Goal: Task Accomplishment & Management: Manage account settings

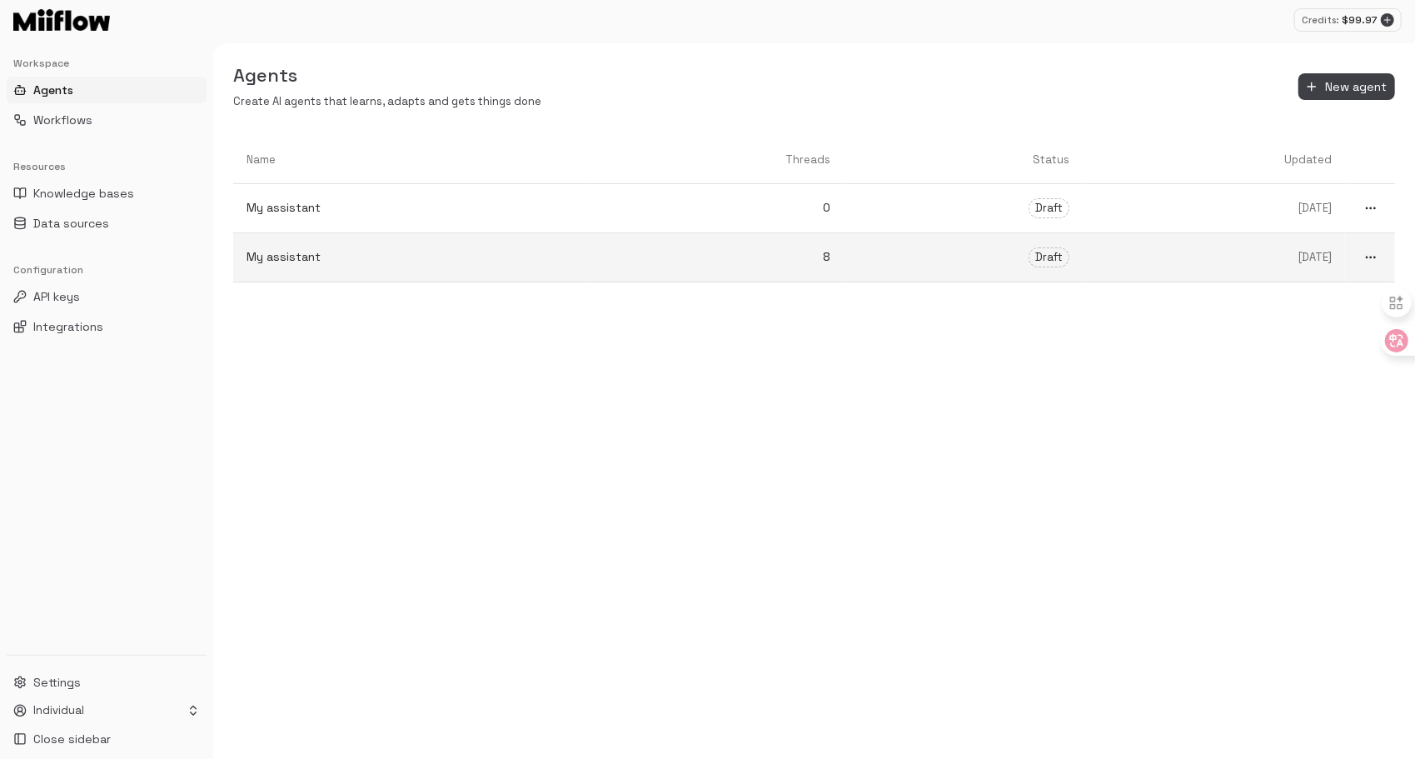
click at [411, 252] on p "My assistant" at bounding box center [412, 256] width 330 height 17
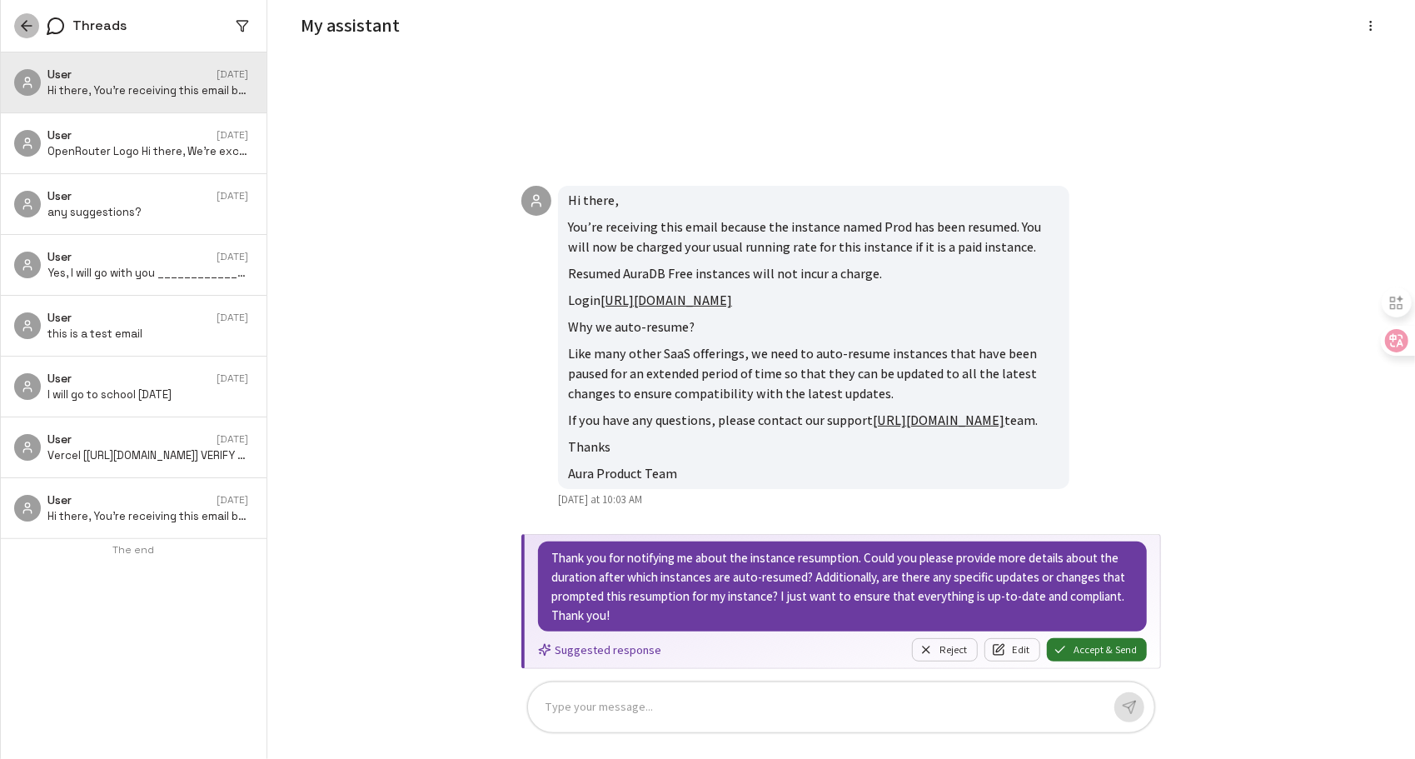
click at [21, 27] on icon "button" at bounding box center [26, 25] width 17 height 17
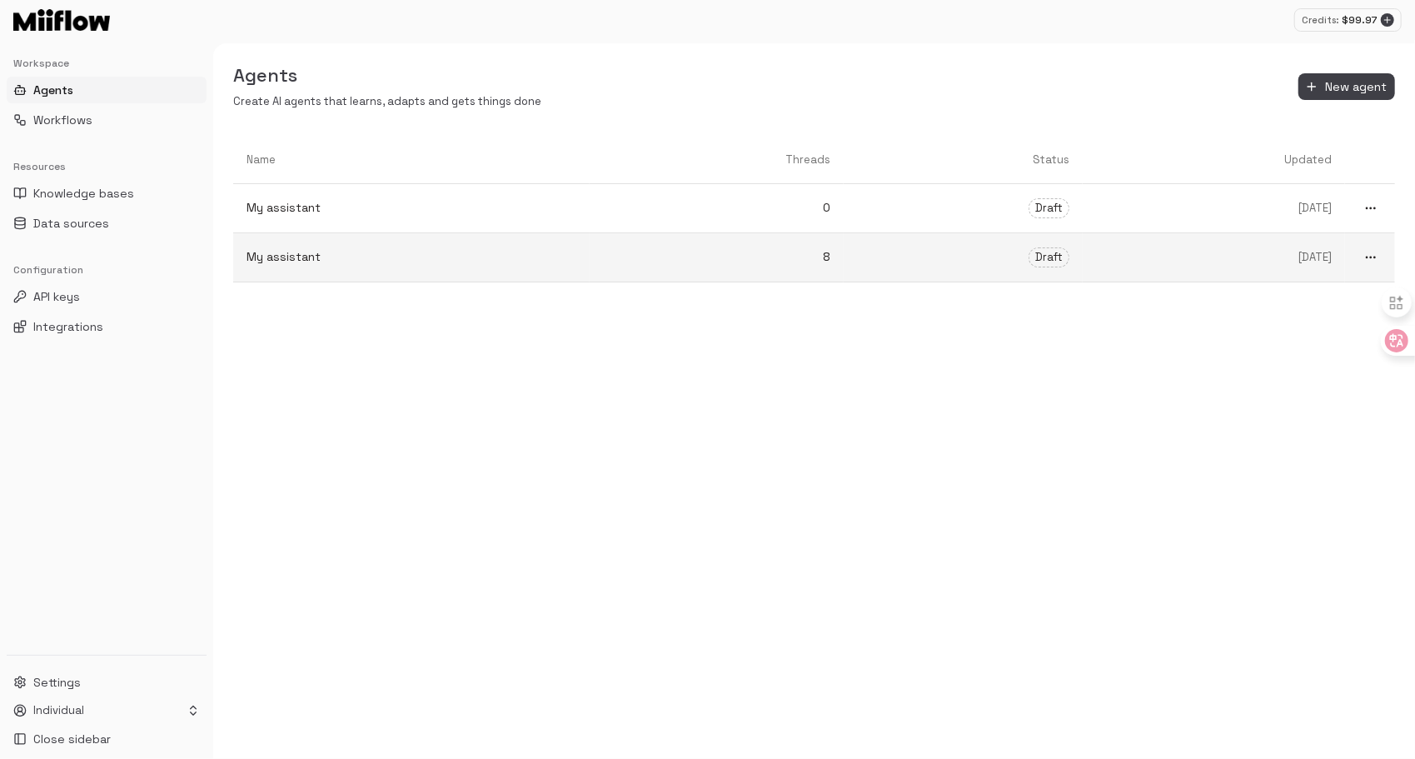
click at [476, 253] on p "My assistant" at bounding box center [412, 256] width 330 height 17
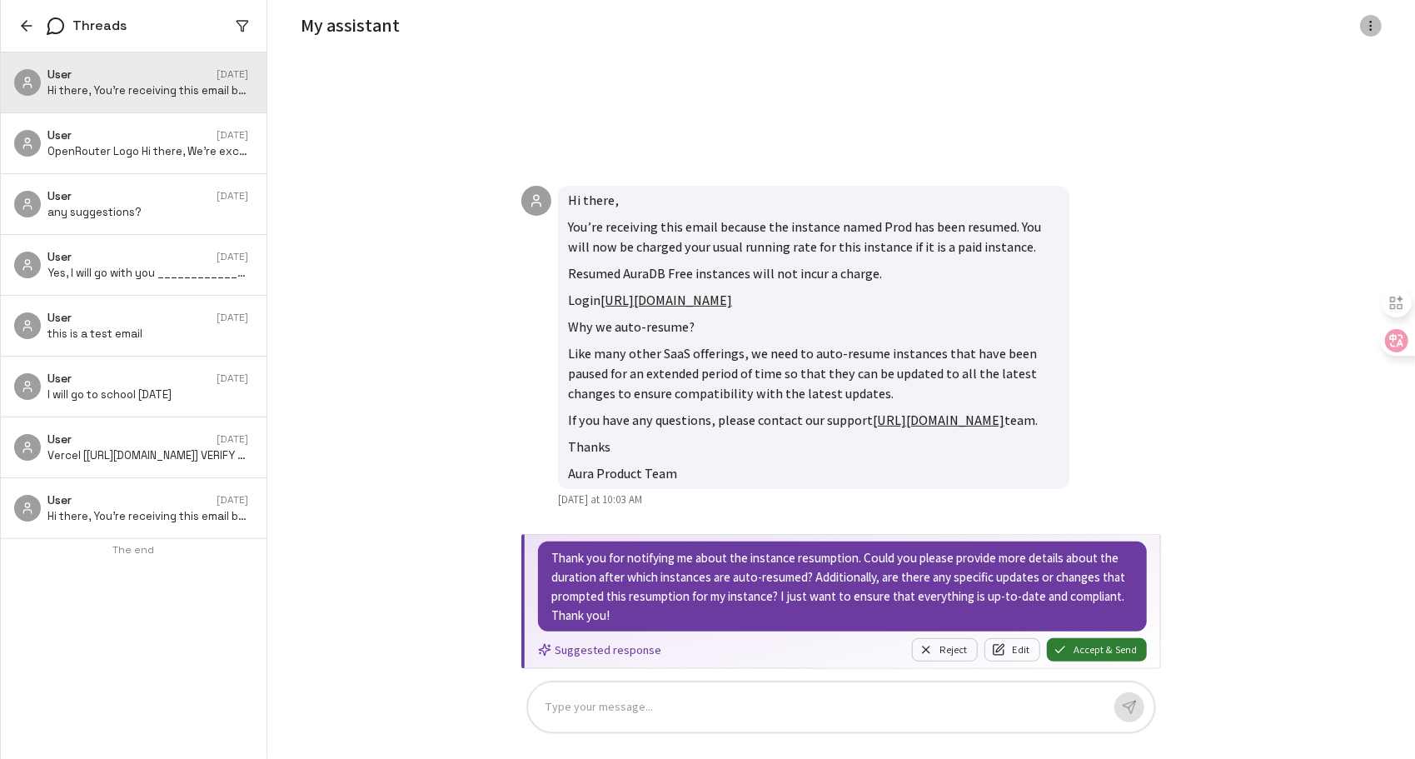
click at [1369, 23] on icon "button" at bounding box center [1370, 25] width 13 height 13
click at [22, 17] on div at bounding box center [707, 379] width 1415 height 759
click at [25, 23] on icon "button" at bounding box center [26, 25] width 17 height 17
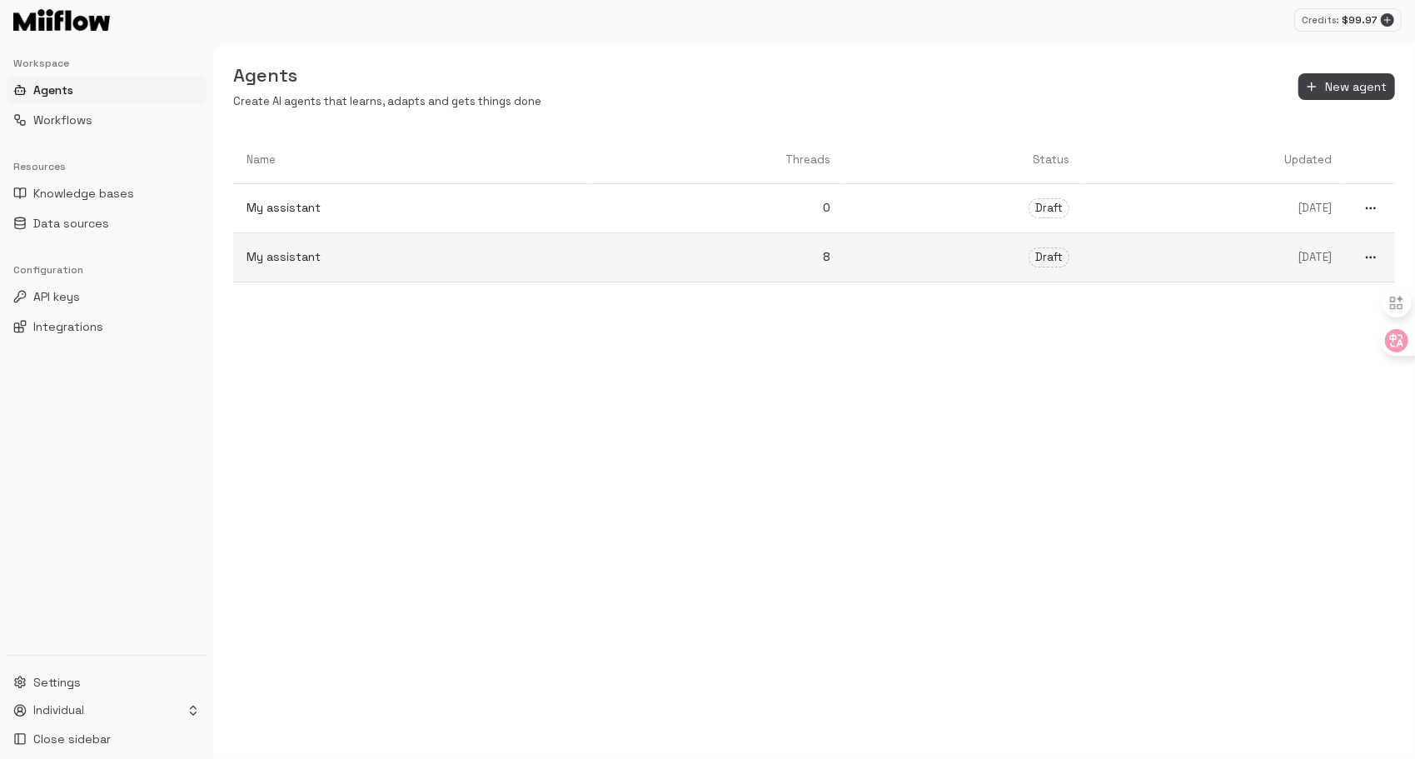
click at [1370, 215] on icon "more" at bounding box center [1370, 208] width 13 height 13
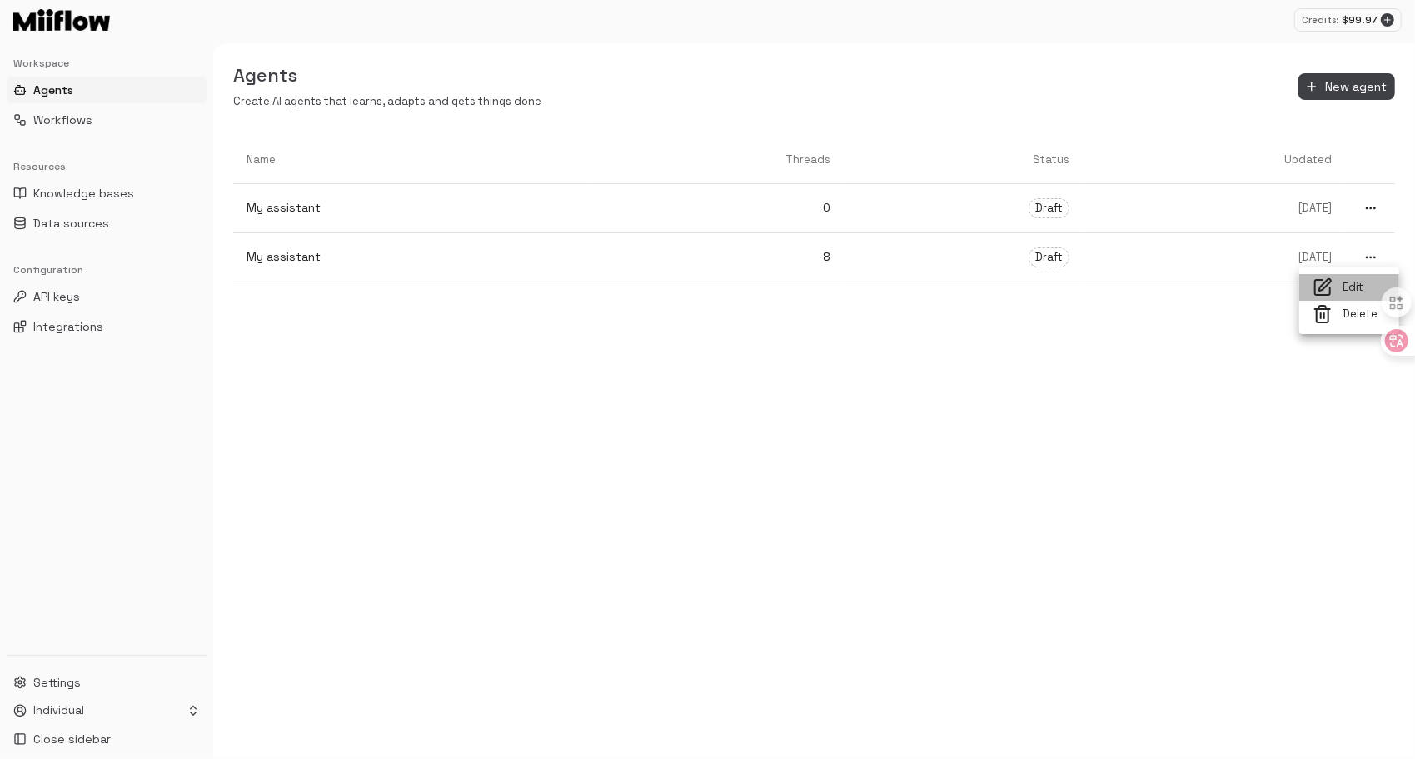
click at [1351, 290] on span "Edit" at bounding box center [1363, 288] width 43 height 16
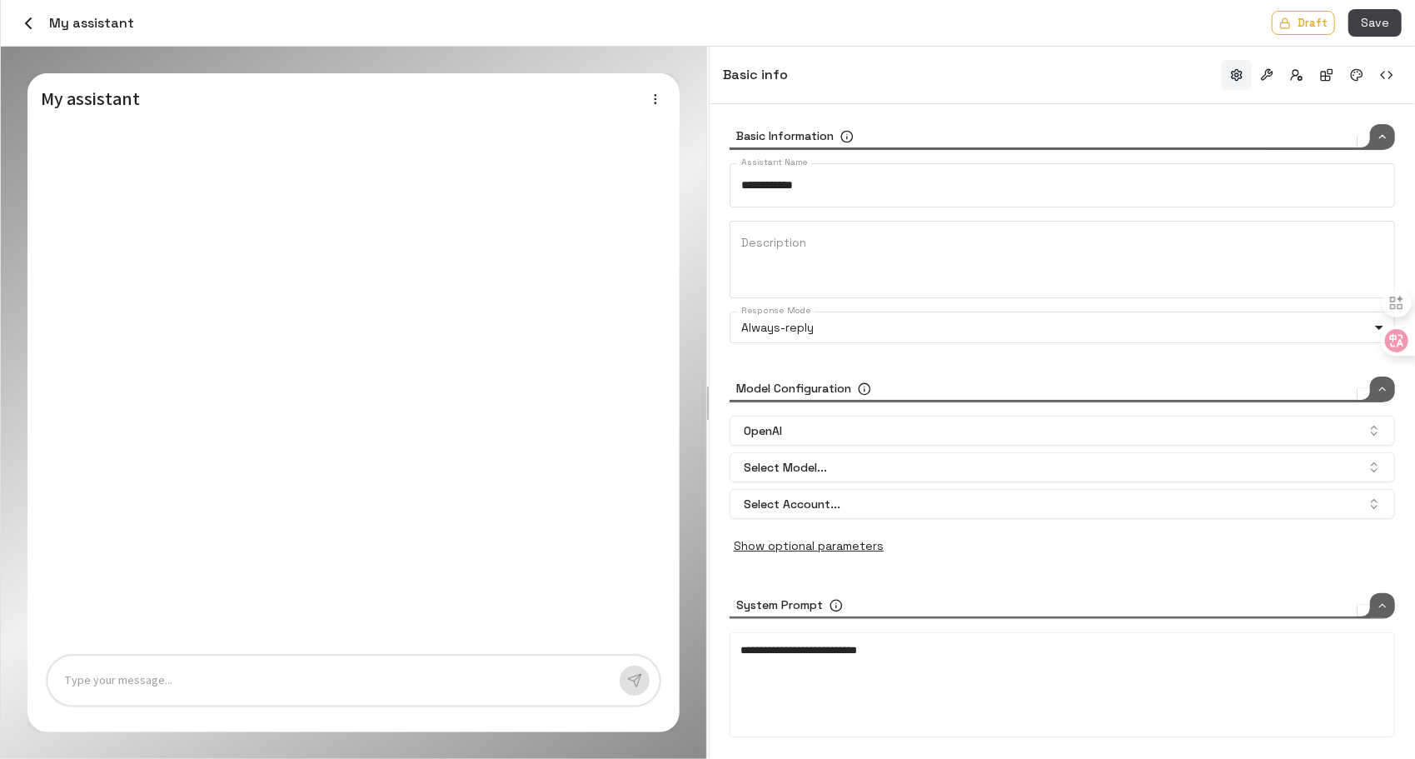
type input "*****"
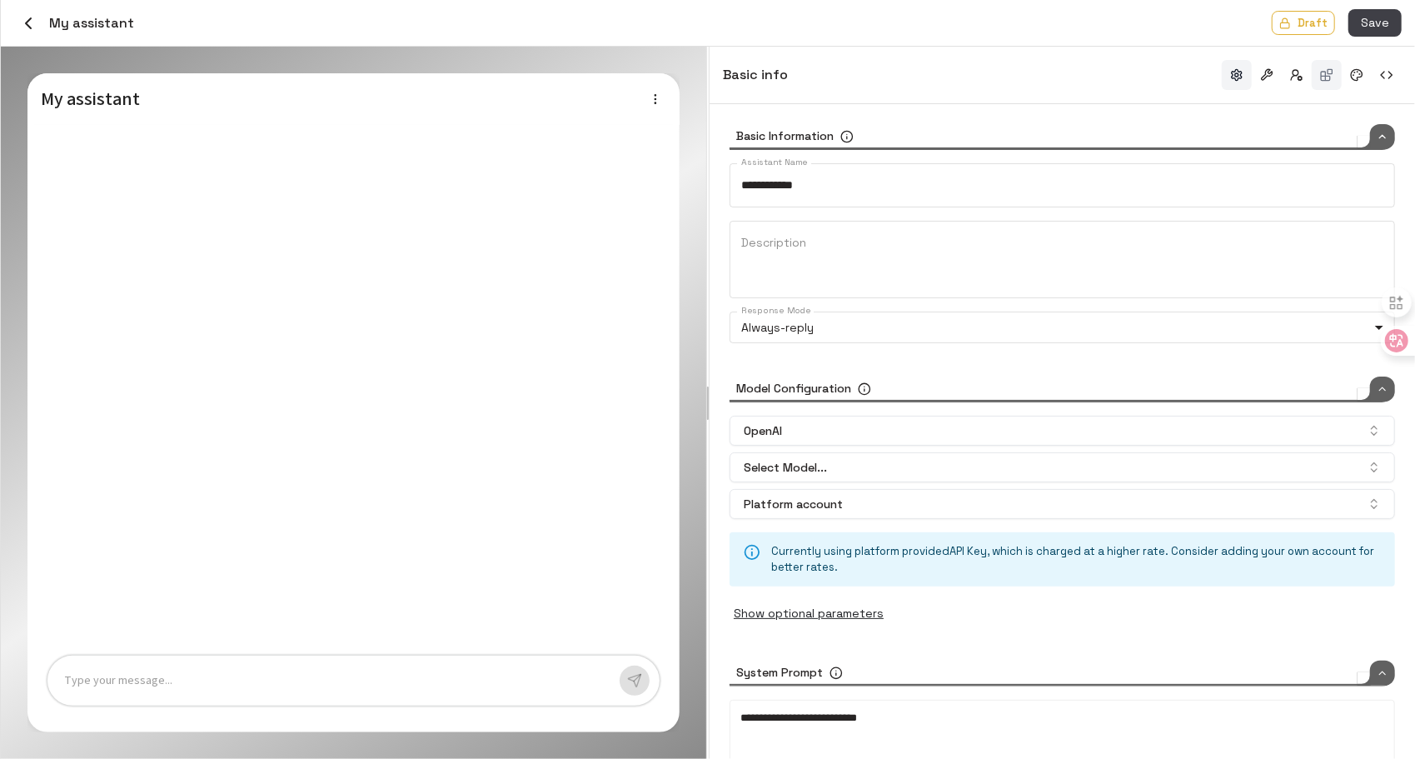
click at [1334, 73] on button "button" at bounding box center [1327, 75] width 30 height 30
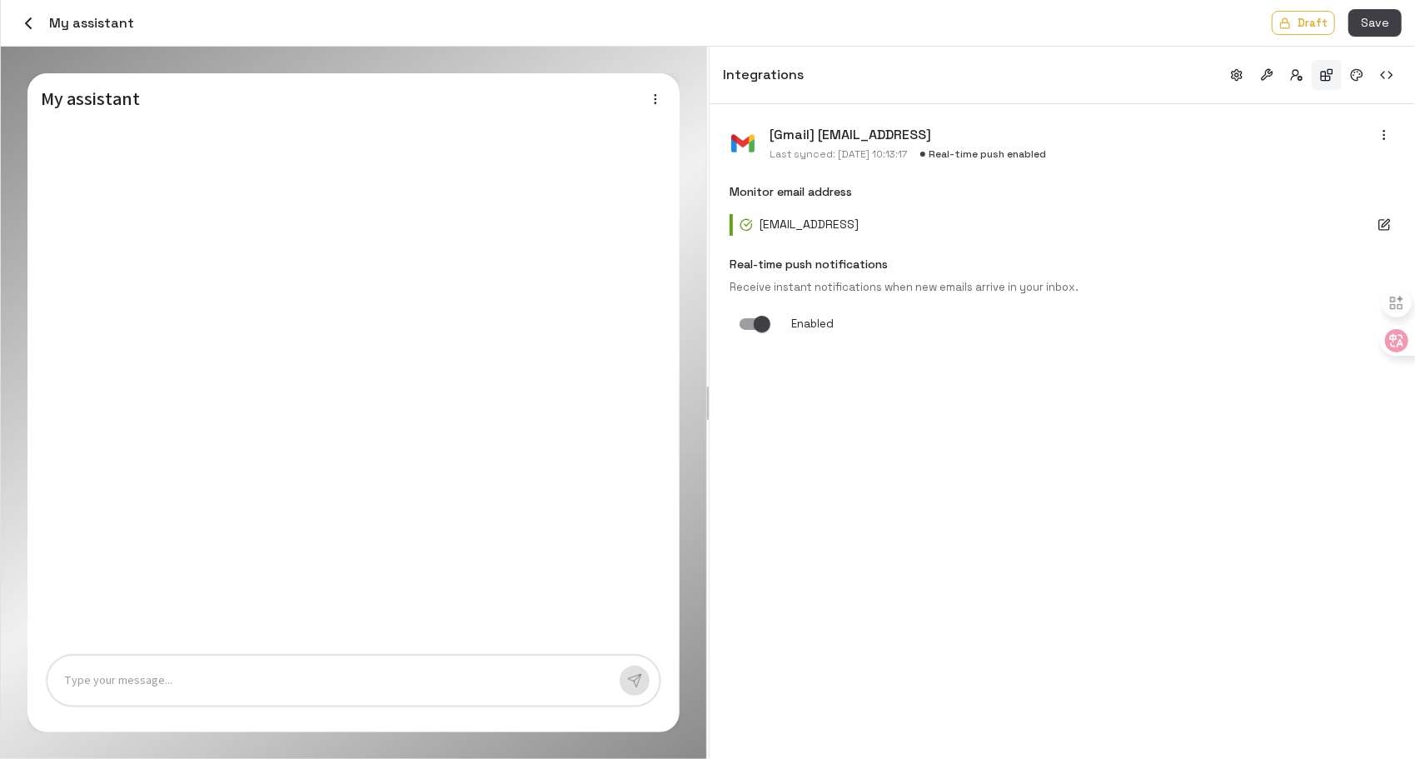
click at [28, 25] on icon "button" at bounding box center [28, 23] width 20 height 20
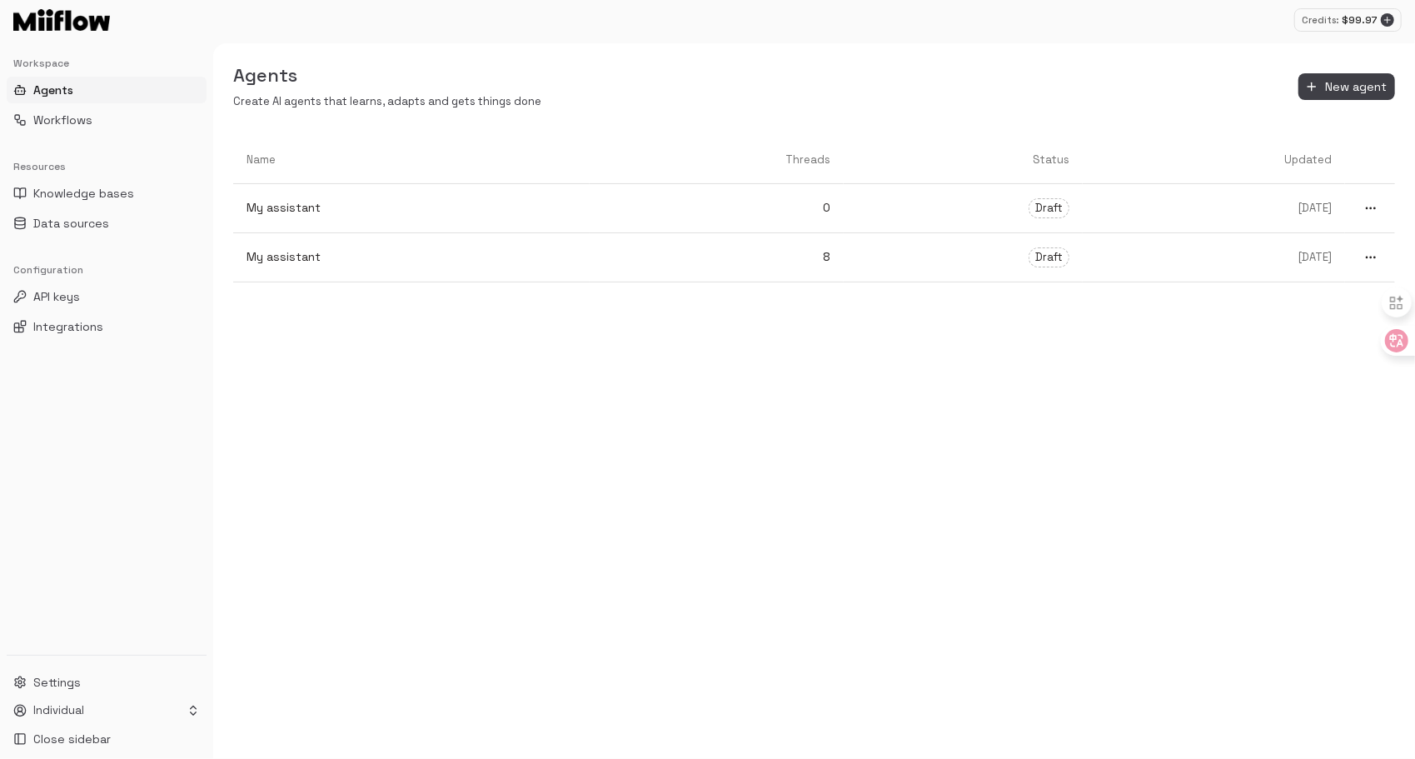
click at [624, 425] on div "Name Threads Status Updated My assistant 0 Draft 3 days ago My assistant 8 Draf…" at bounding box center [814, 448] width 1202 height 622
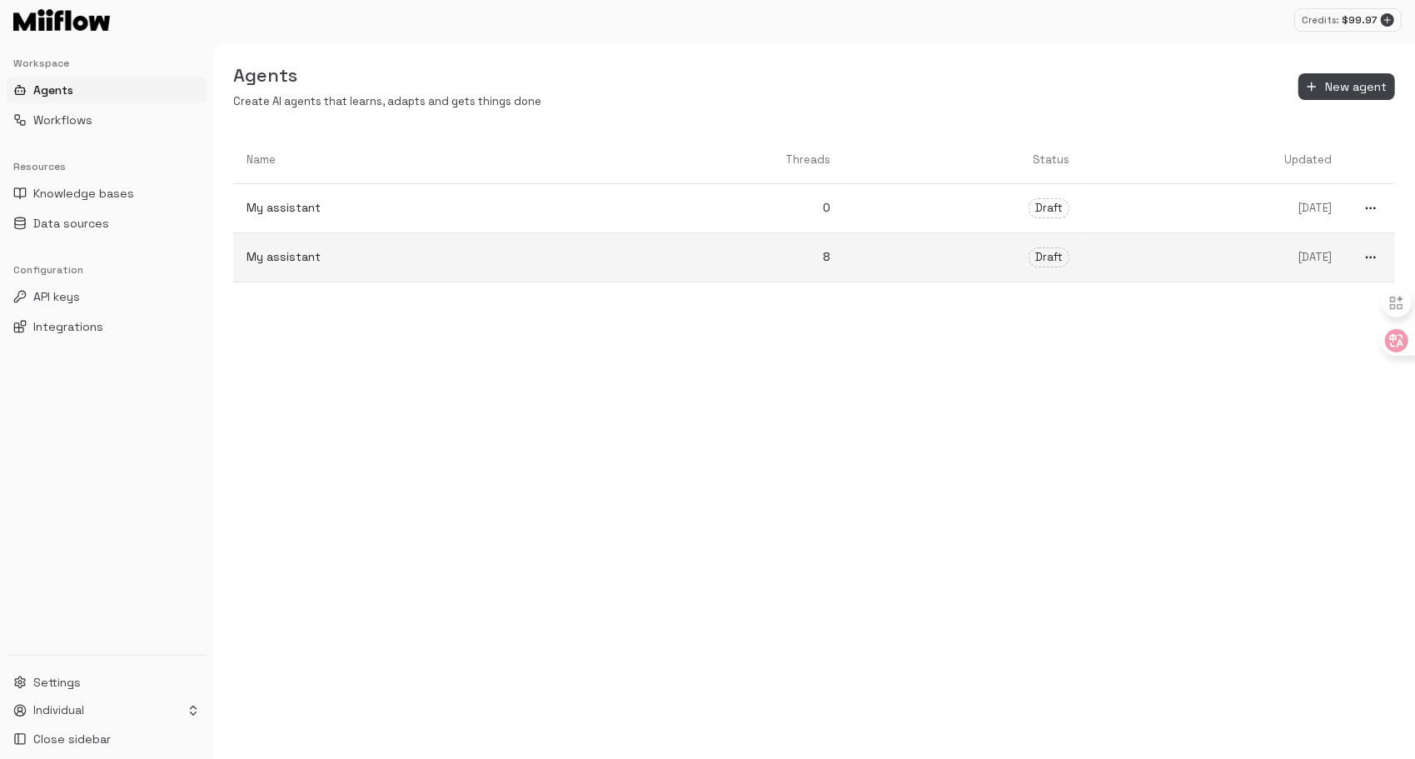
click at [511, 262] on p "My assistant" at bounding box center [412, 256] width 330 height 17
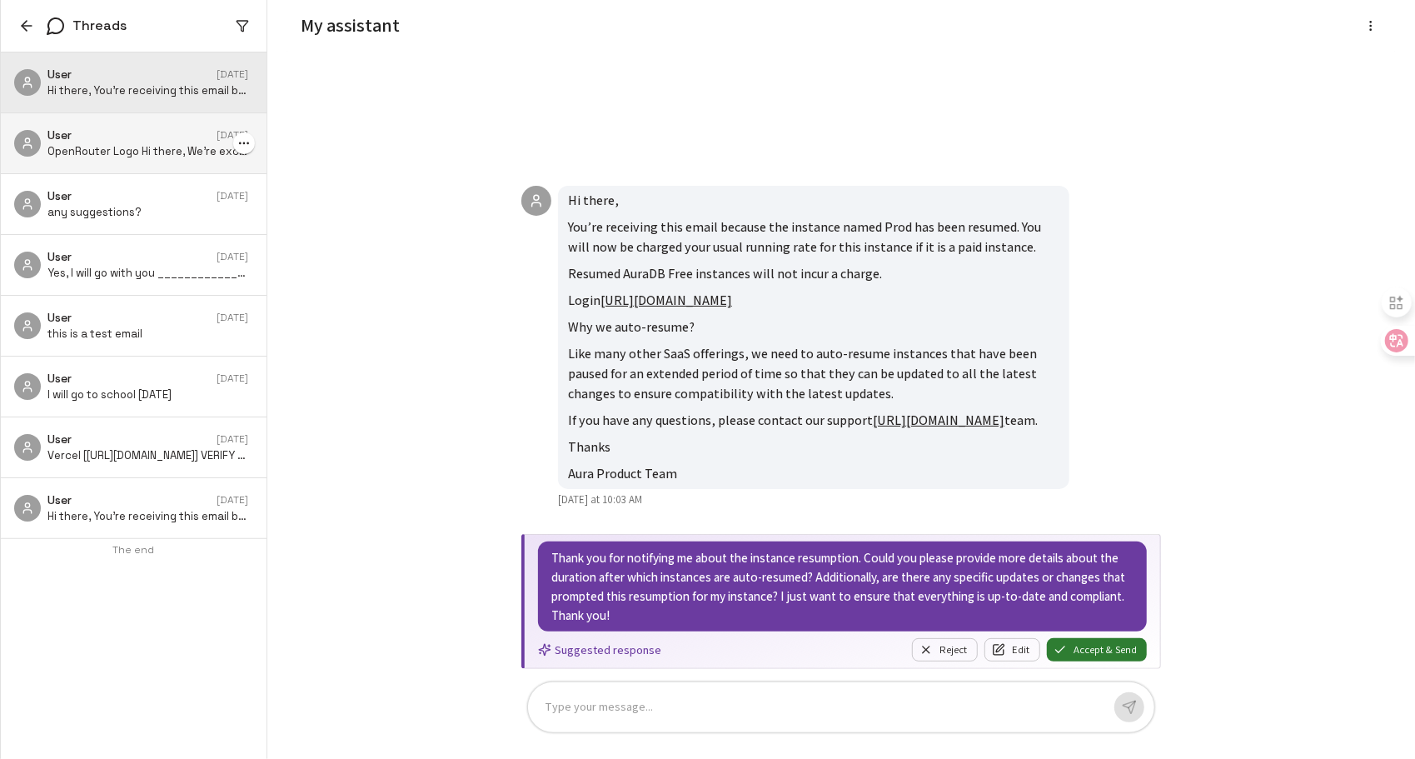
click at [157, 135] on div "User Yesterday" at bounding box center [147, 135] width 201 height 17
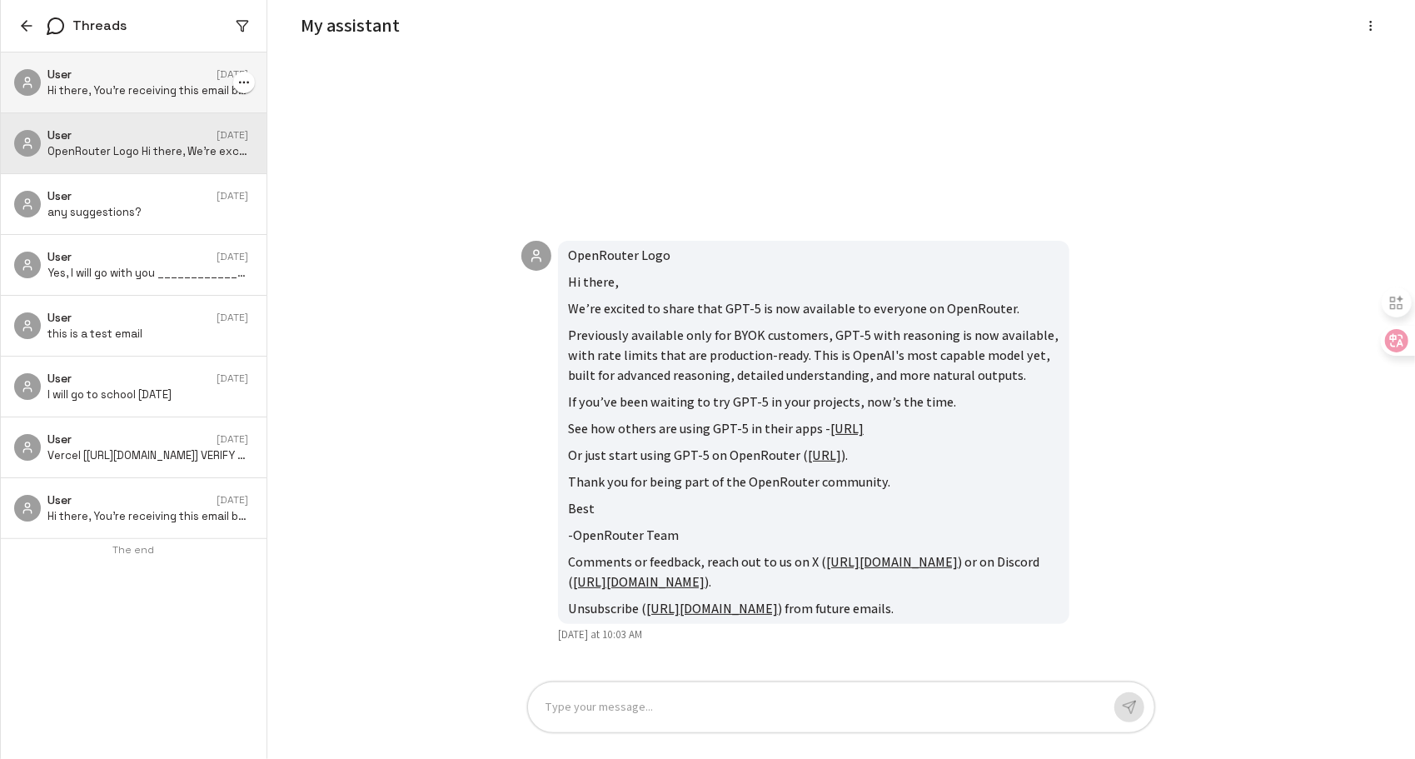
click at [174, 100] on div "User Yesterday Hi there, You’re receiving this email because the instance named…" at bounding box center [134, 82] width 266 height 60
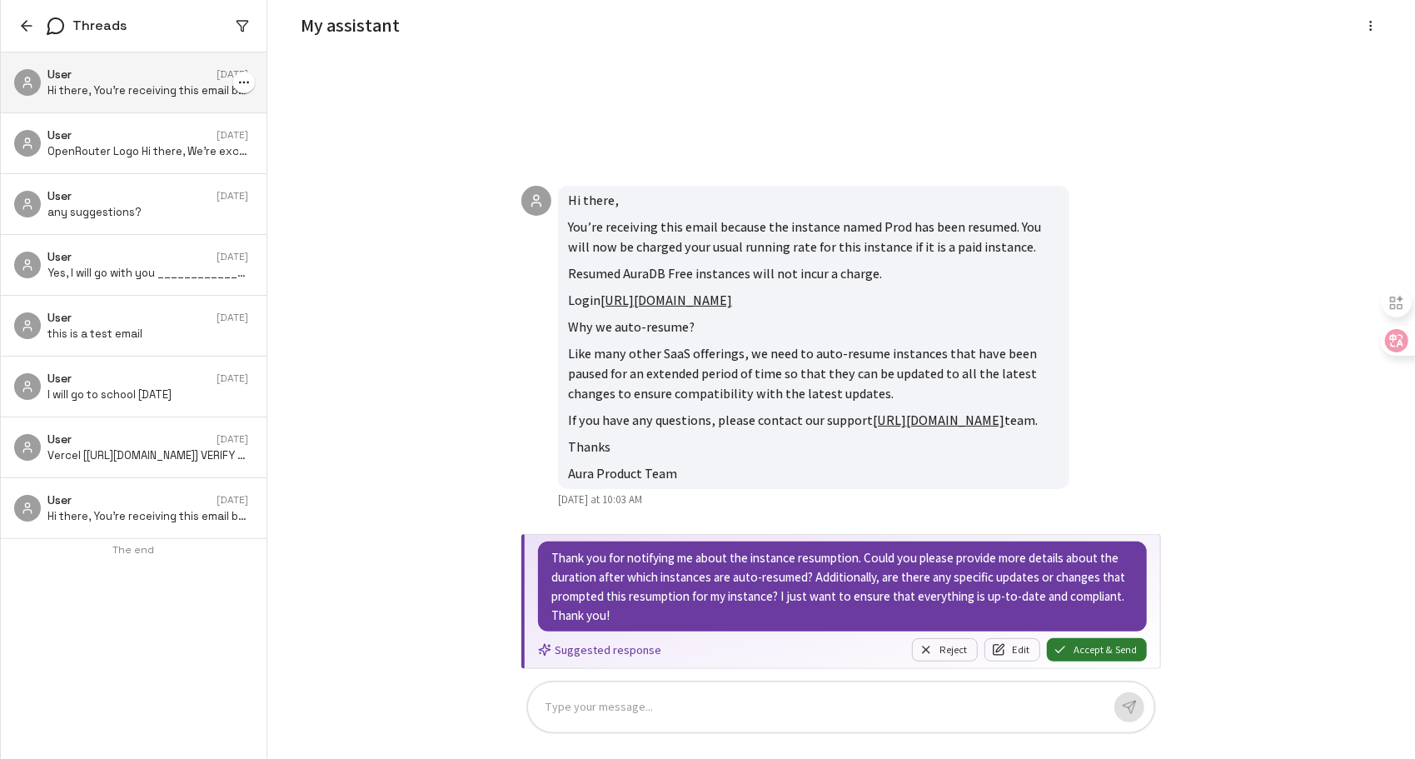
click at [174, 100] on div "User Yesterday Hi there, You’re receiving this email because the instance named…" at bounding box center [134, 82] width 266 height 60
click at [167, 102] on div "User Yesterday Hi there, You’re receiving this email because the instance named…" at bounding box center [134, 82] width 266 height 60
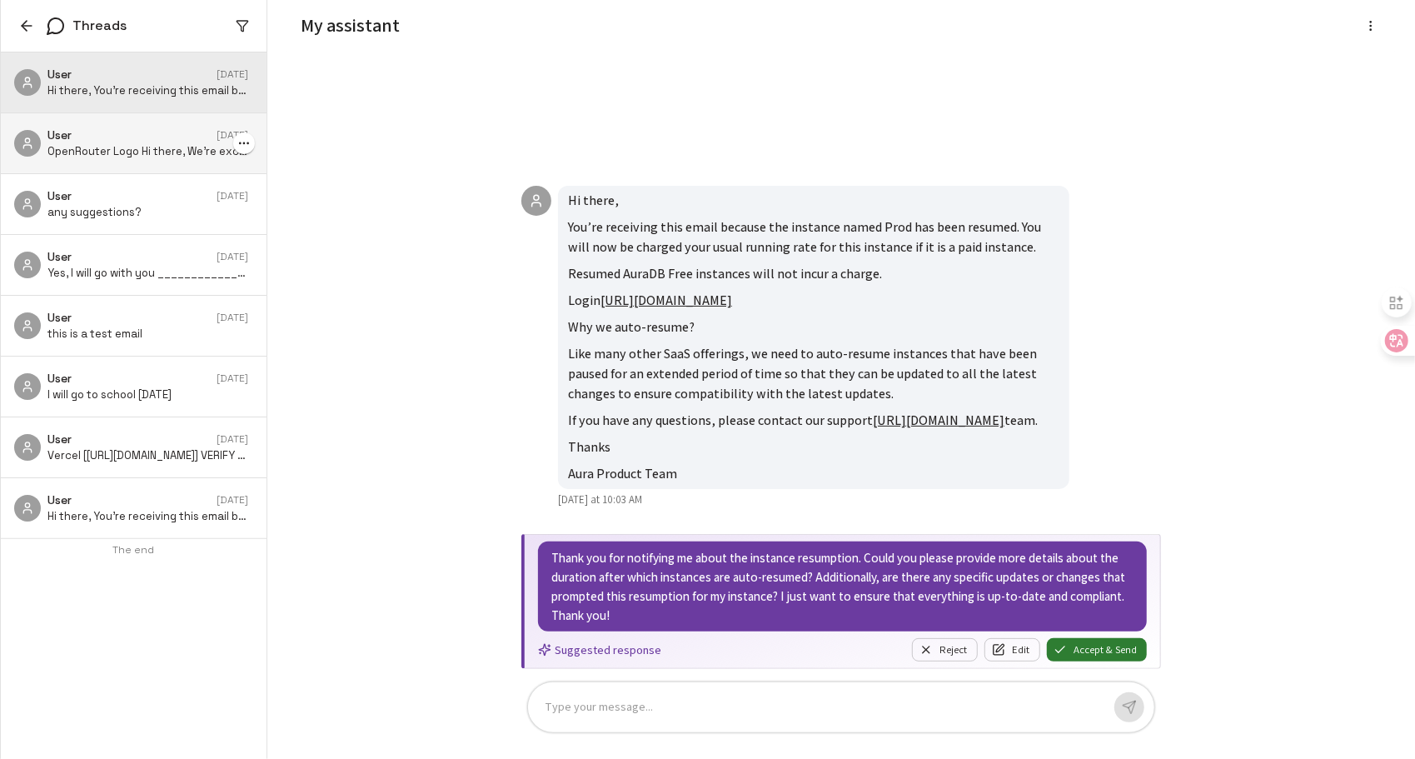
click at [163, 138] on div "User Yesterday" at bounding box center [147, 135] width 201 height 17
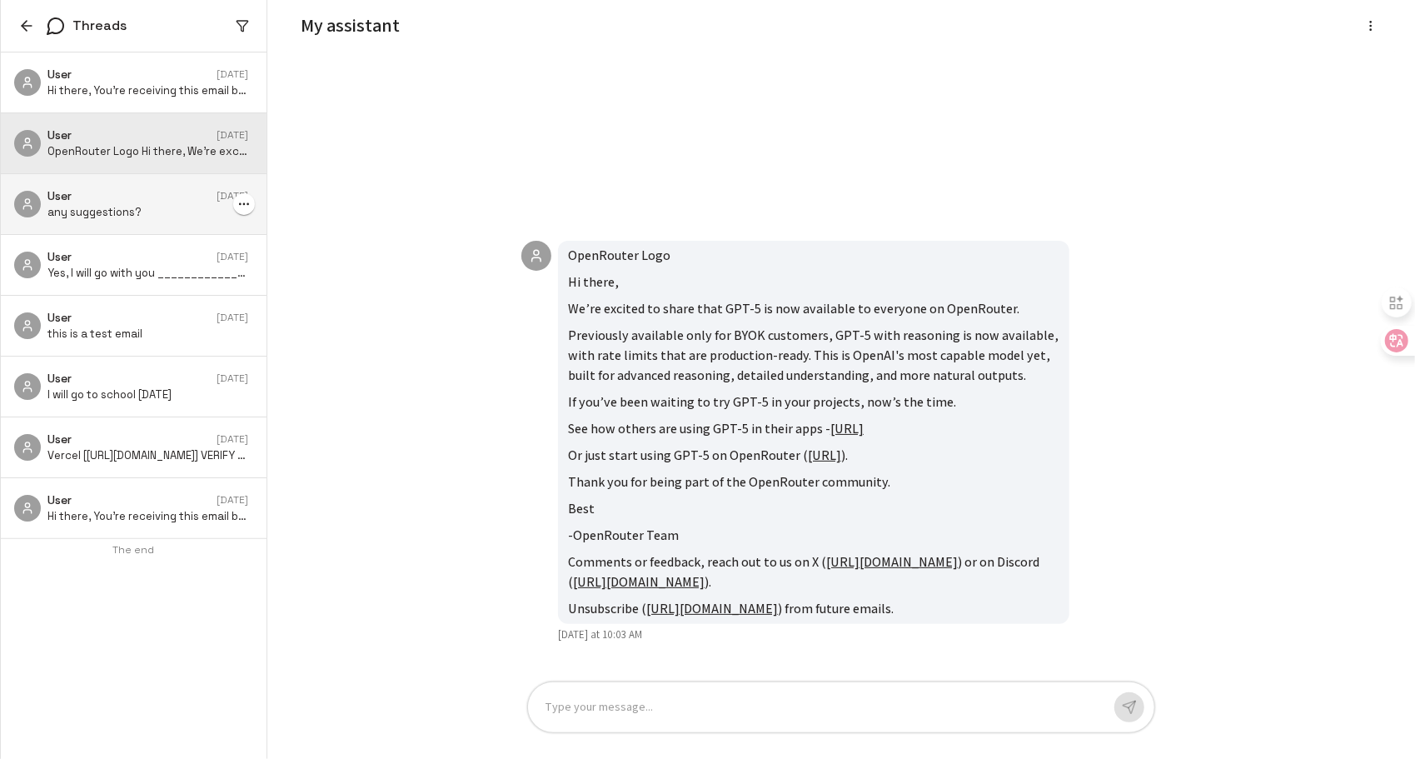
click at [157, 183] on div "User Yesterday any suggestions?" at bounding box center [134, 204] width 266 height 60
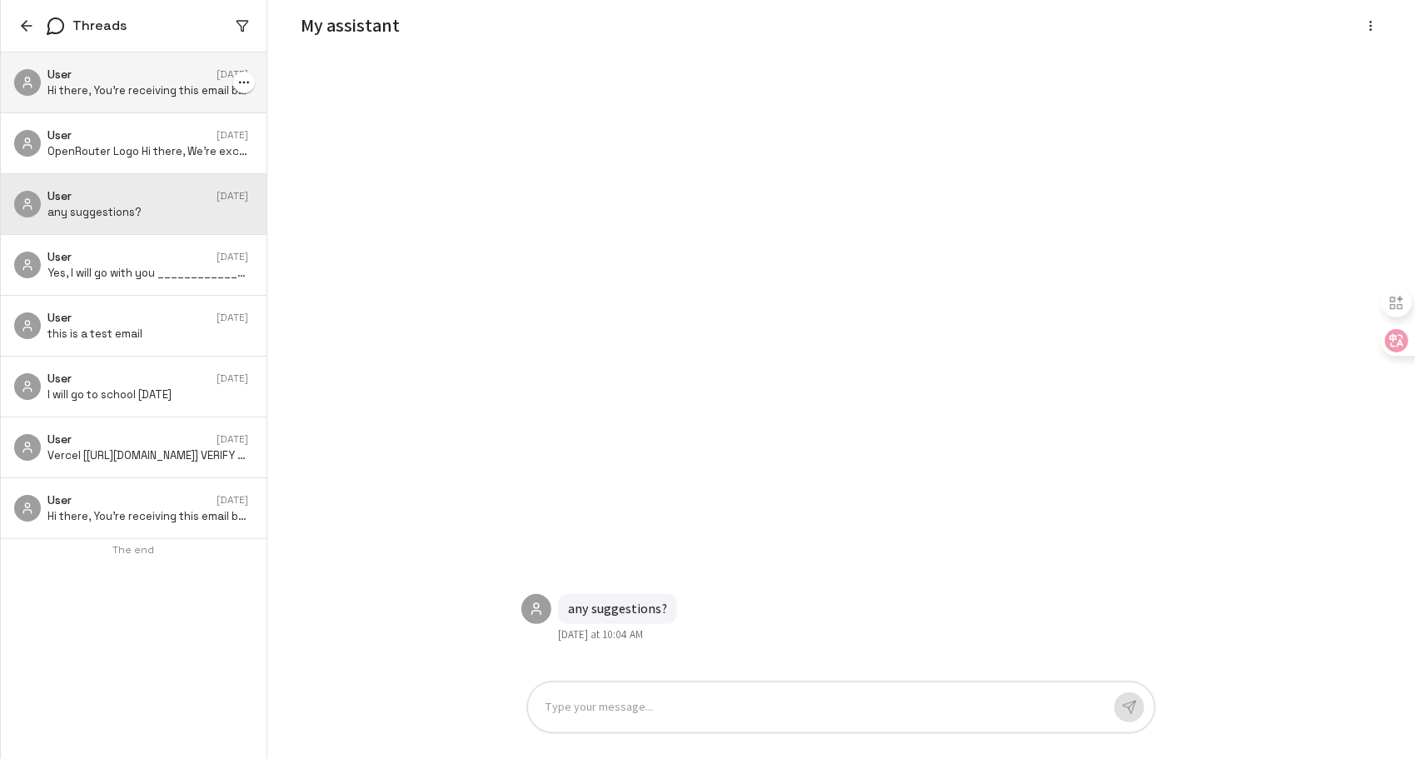
click at [165, 83] on p "Hi there, You’re receiving this email because the instance named Prod has been …" at bounding box center [147, 91] width 201 height 16
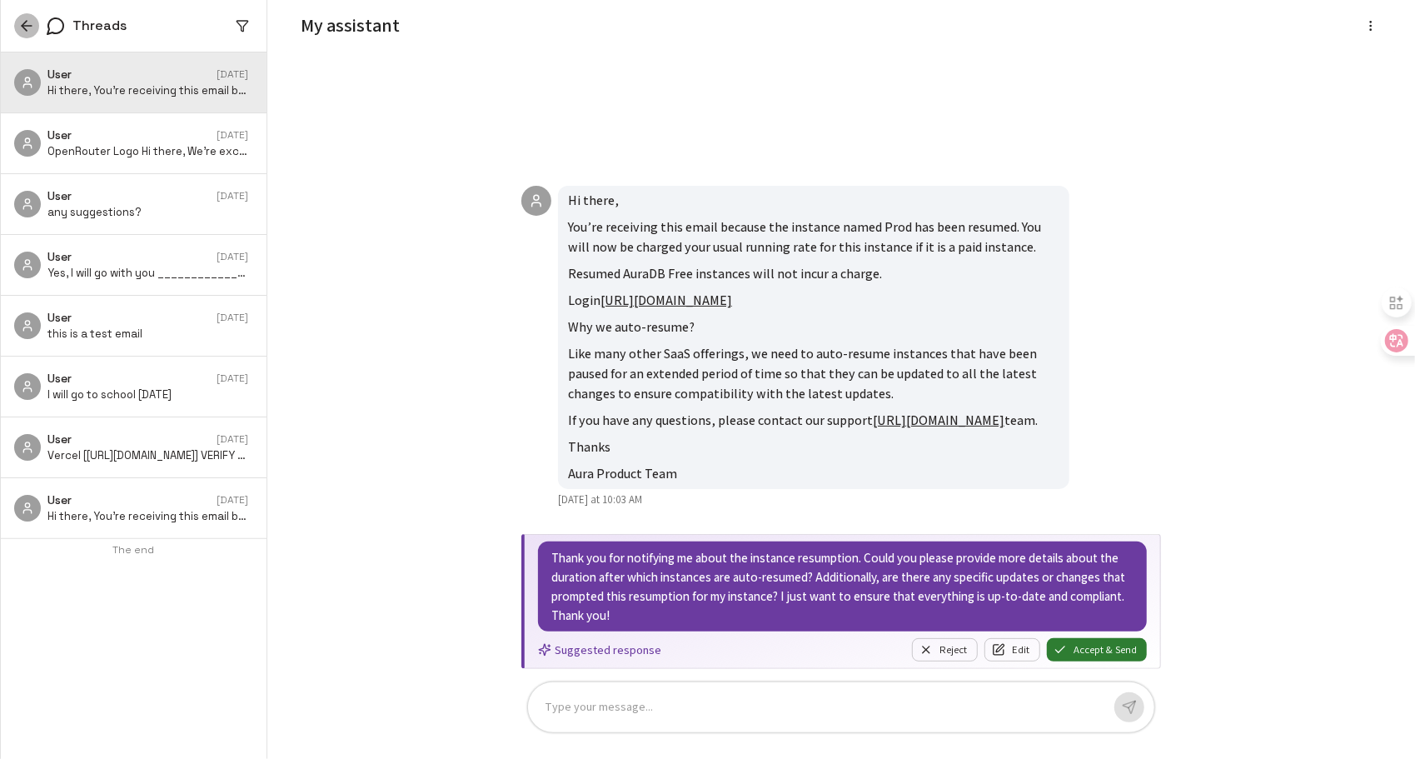
click at [30, 28] on icon "button" at bounding box center [26, 25] width 17 height 17
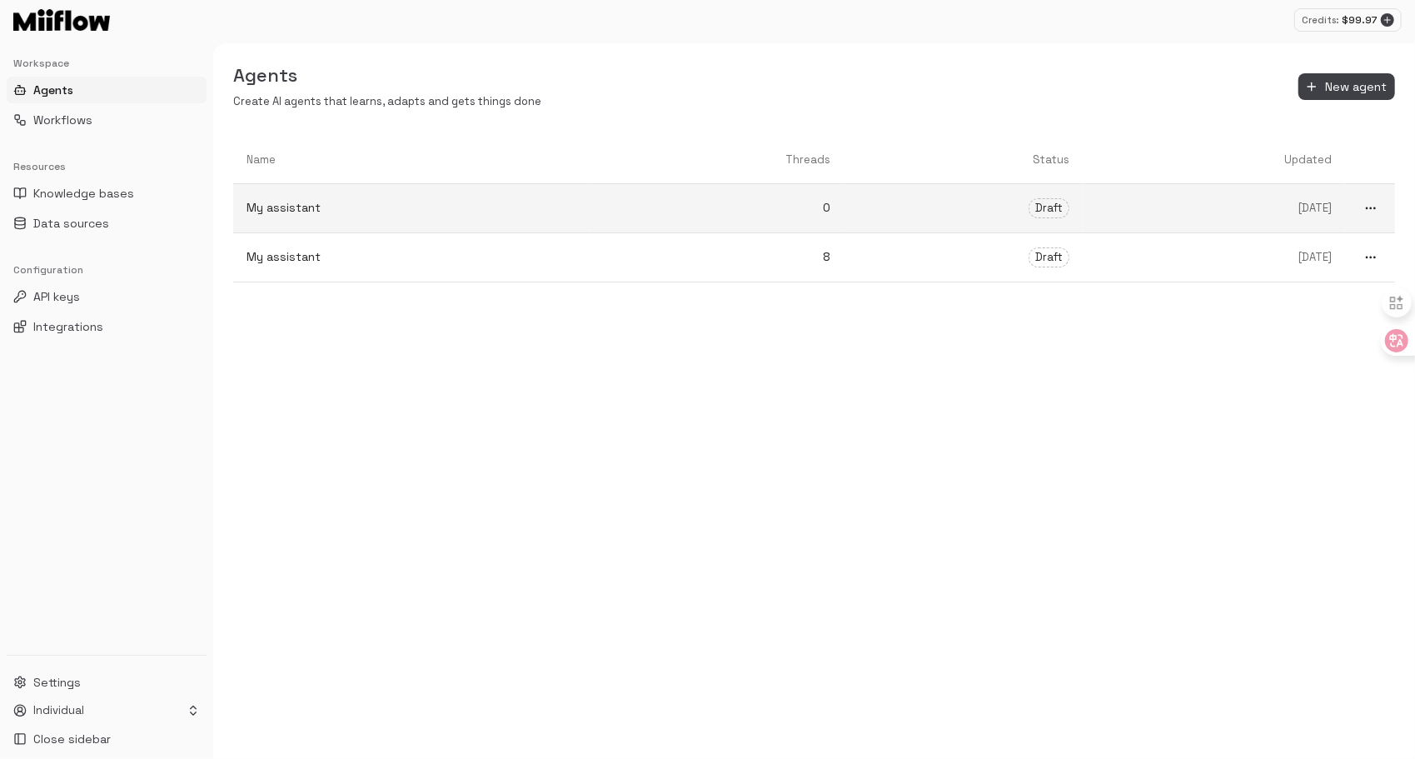
click at [504, 190] on link "My assistant" at bounding box center [411, 208] width 356 height 44
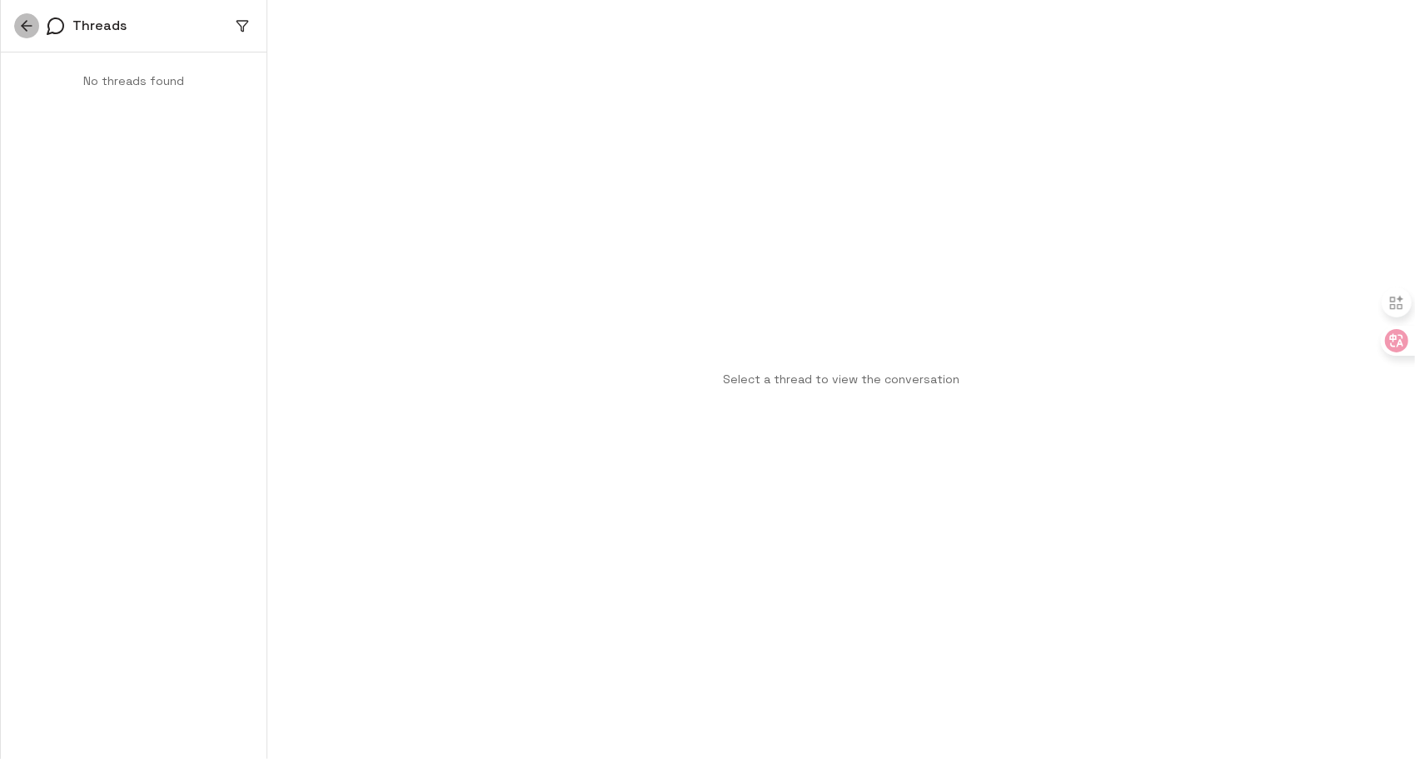
click at [23, 22] on icon "button" at bounding box center [26, 25] width 17 height 17
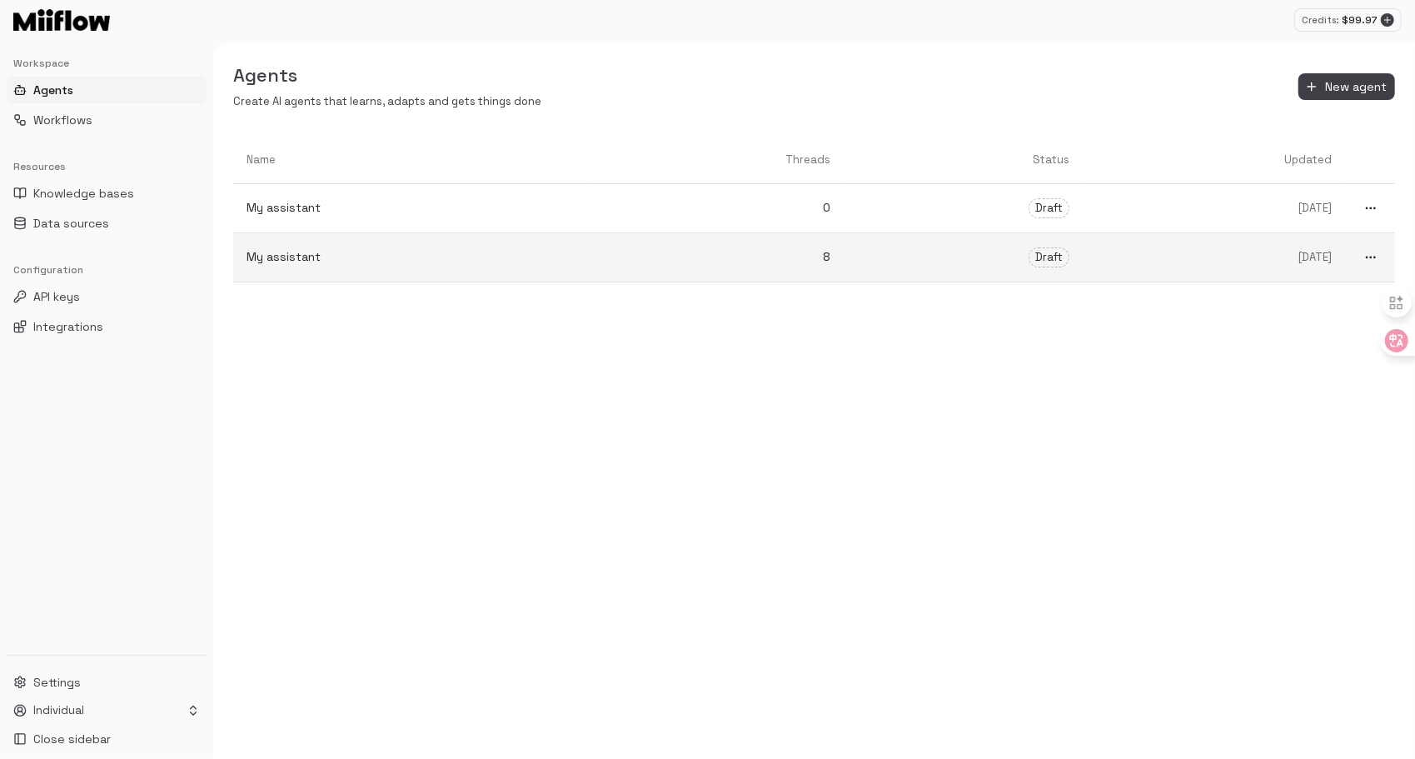
click at [535, 260] on p "My assistant" at bounding box center [412, 256] width 330 height 17
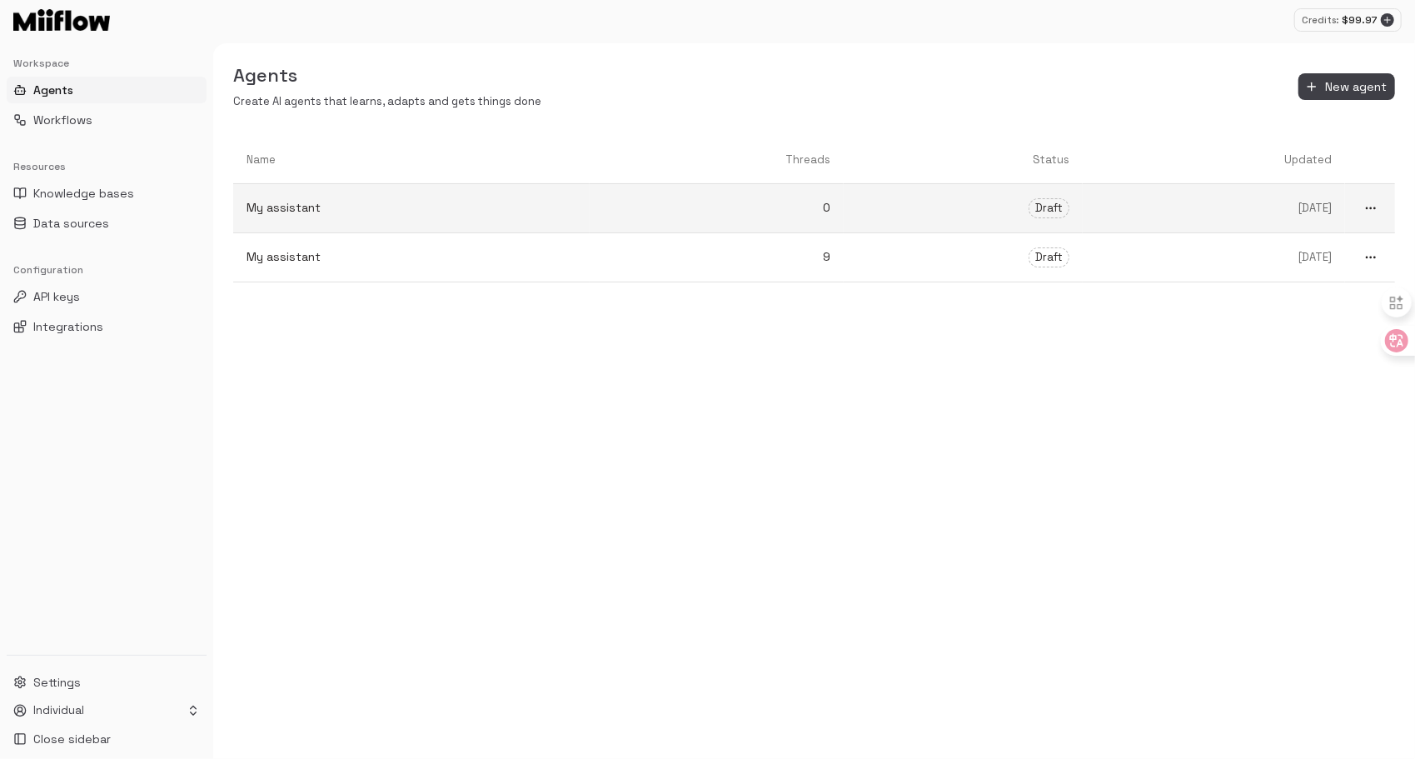
click at [522, 206] on p "My assistant" at bounding box center [412, 207] width 330 height 17
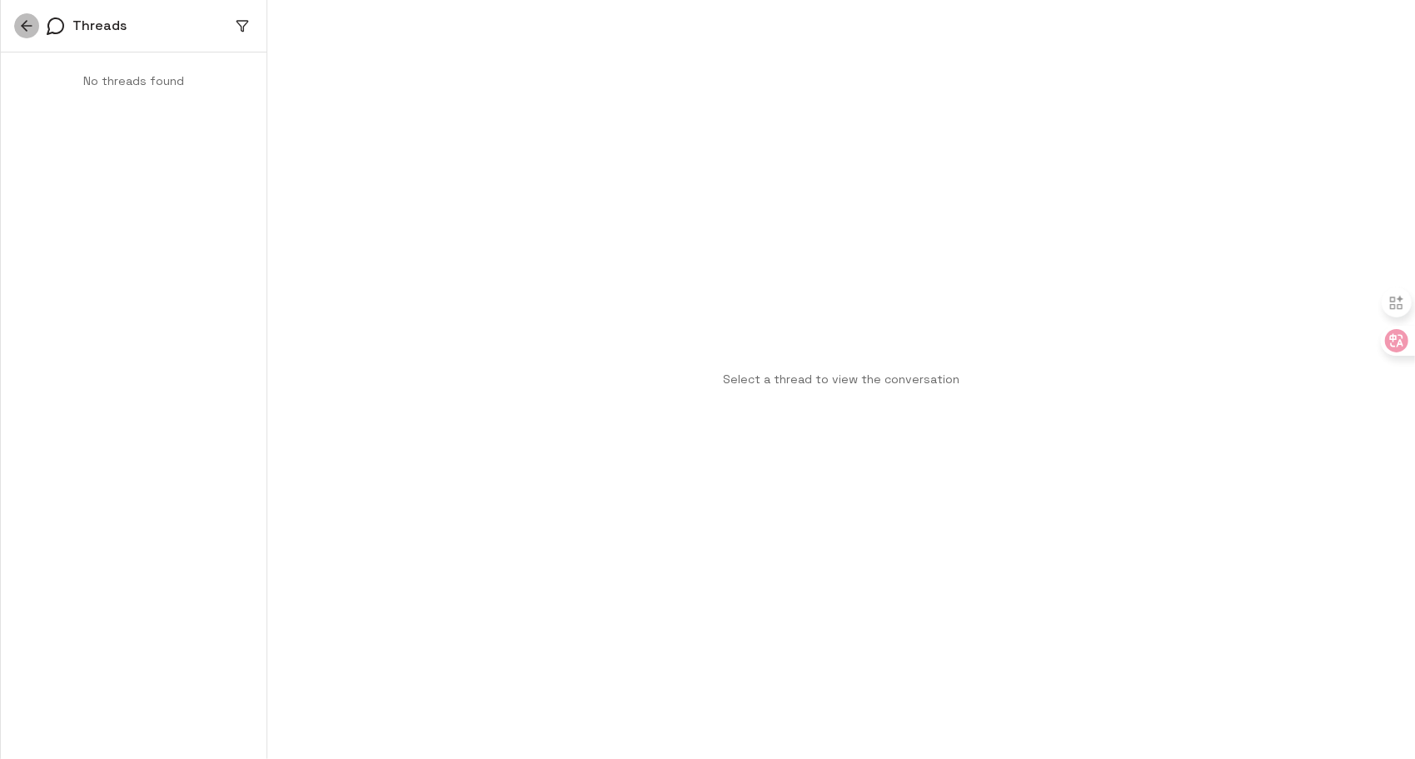
click at [20, 23] on icon "button" at bounding box center [26, 25] width 17 height 17
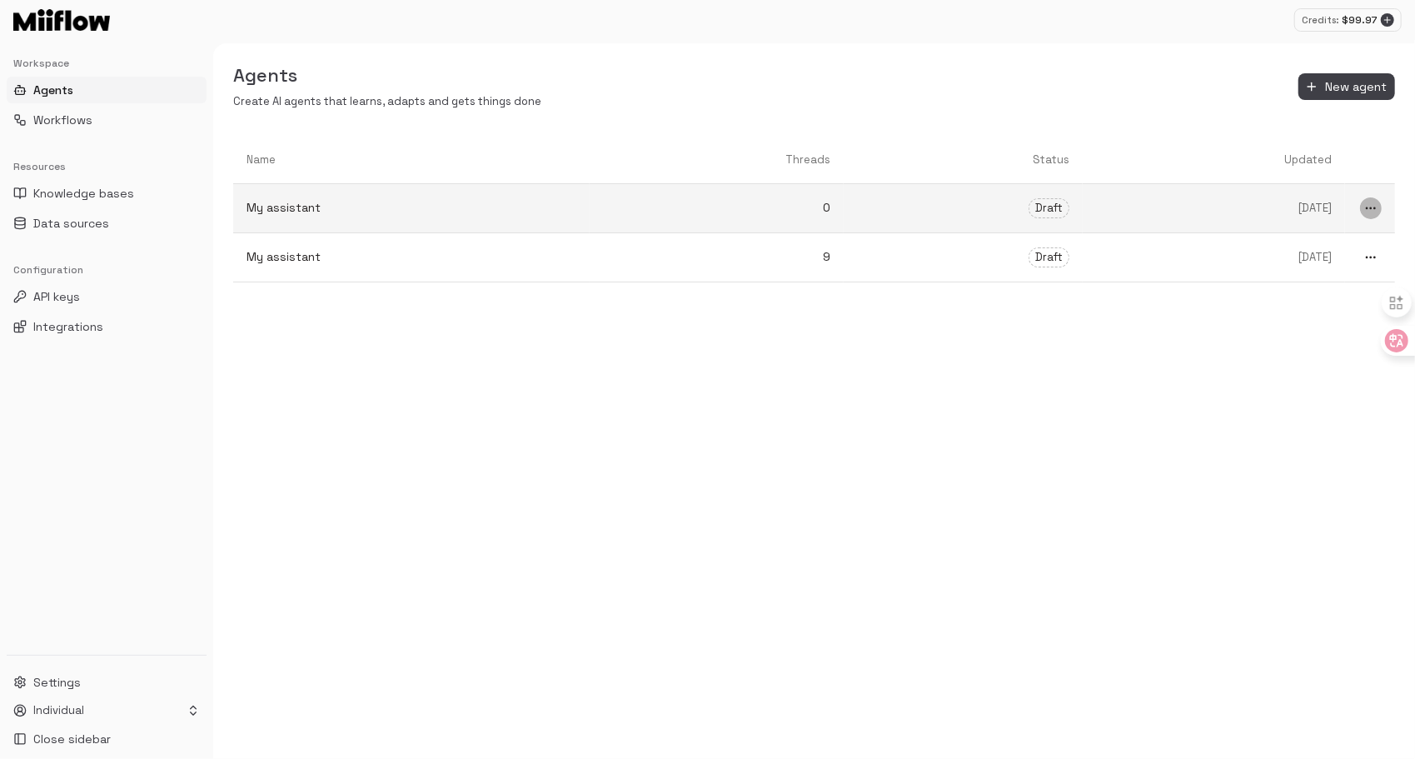
click at [1376, 212] on icon "more" at bounding box center [1370, 208] width 13 height 13
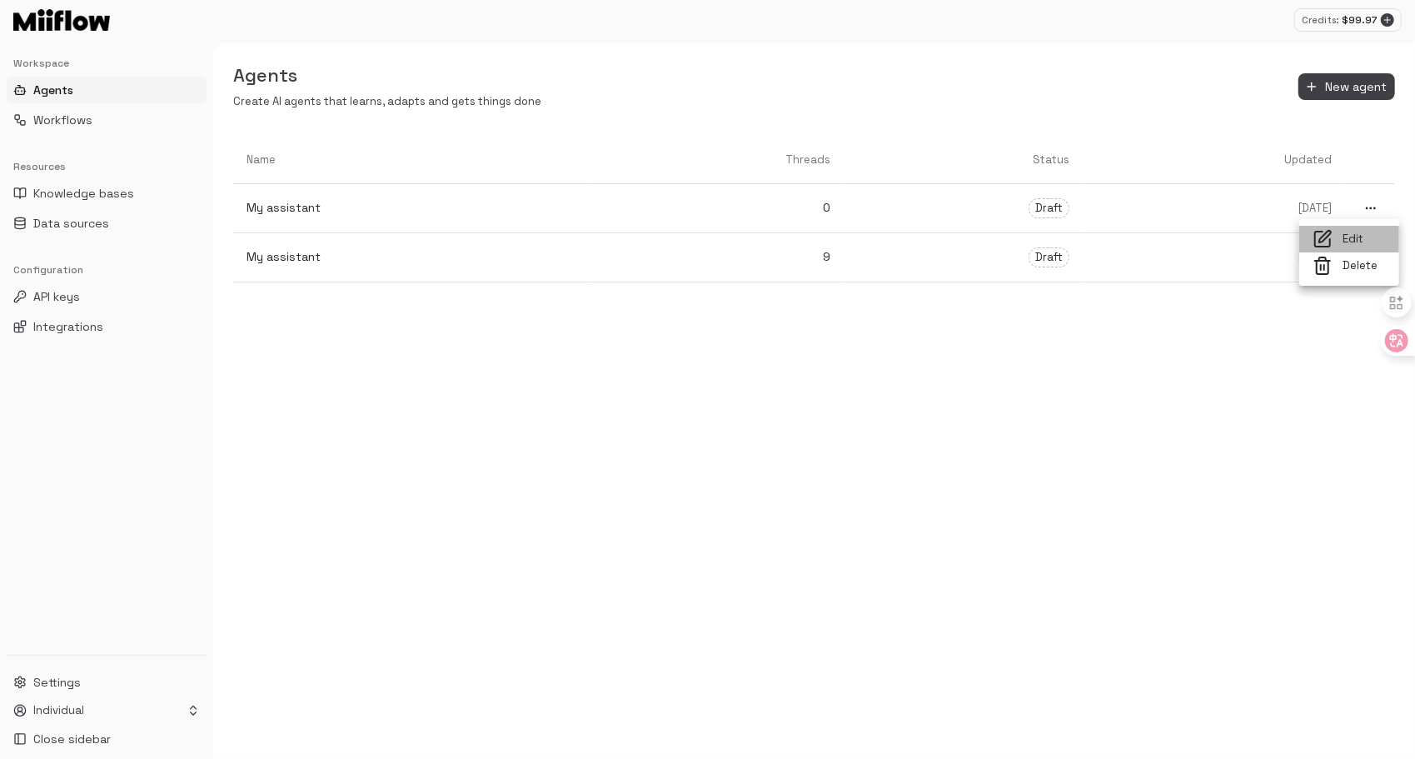
click at [1344, 236] on span "Edit" at bounding box center [1363, 240] width 43 height 16
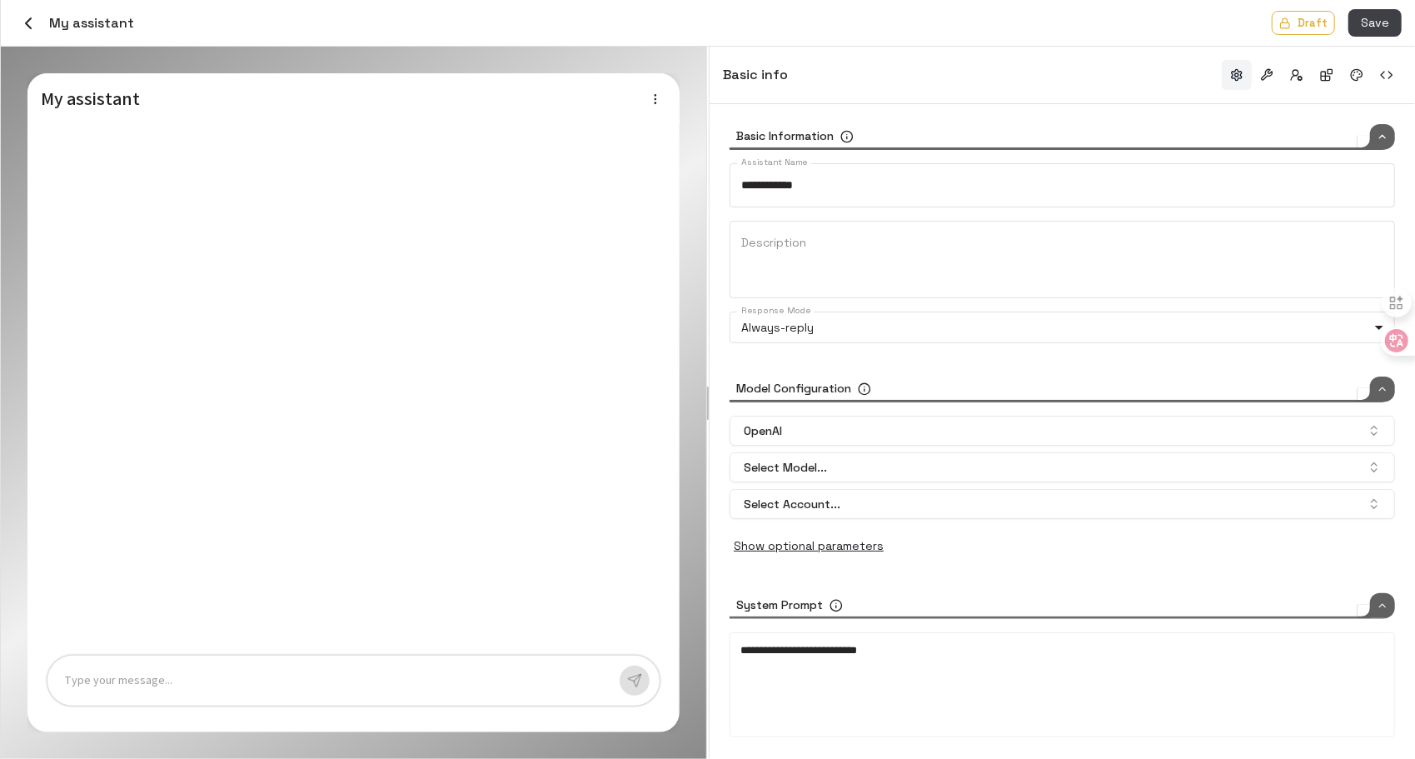
type input "*****"
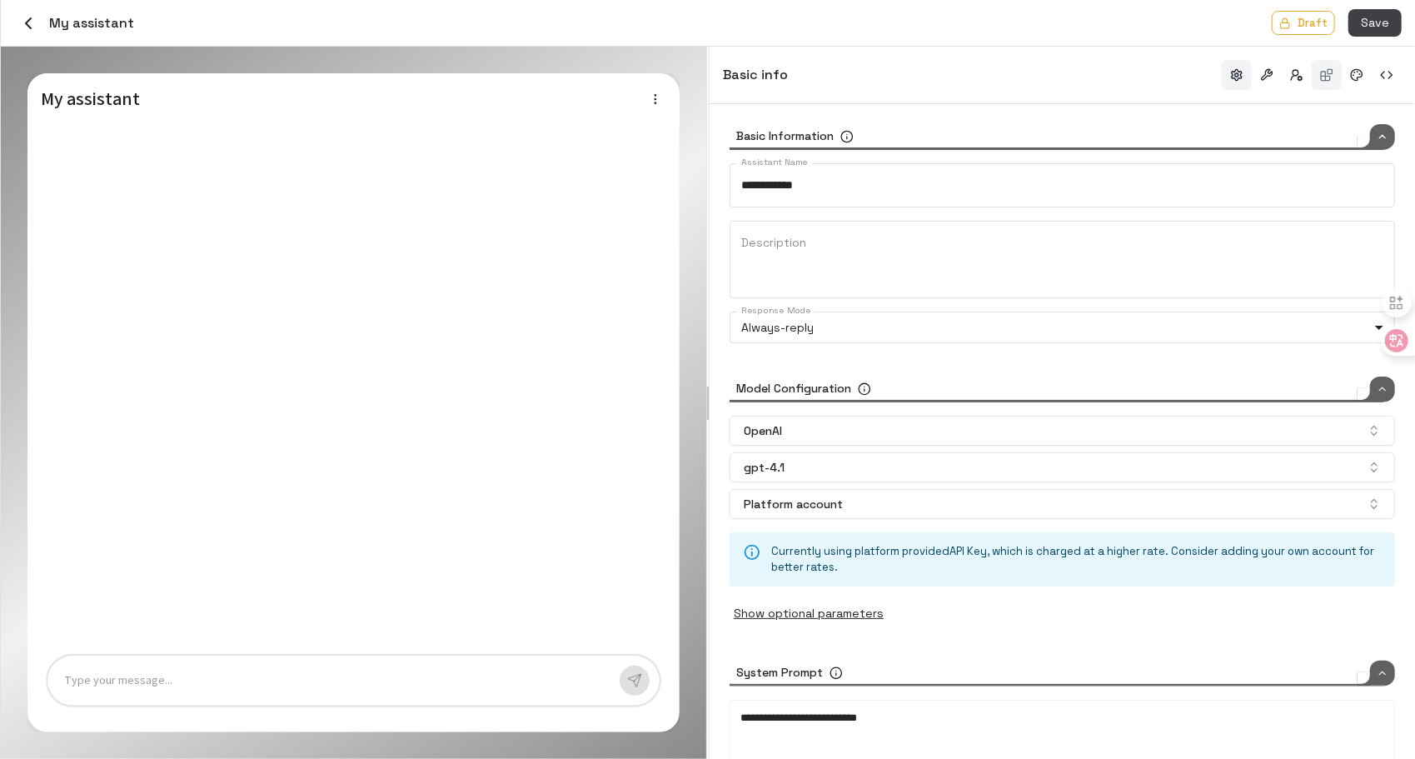
click at [1326, 75] on button "button" at bounding box center [1327, 75] width 30 height 30
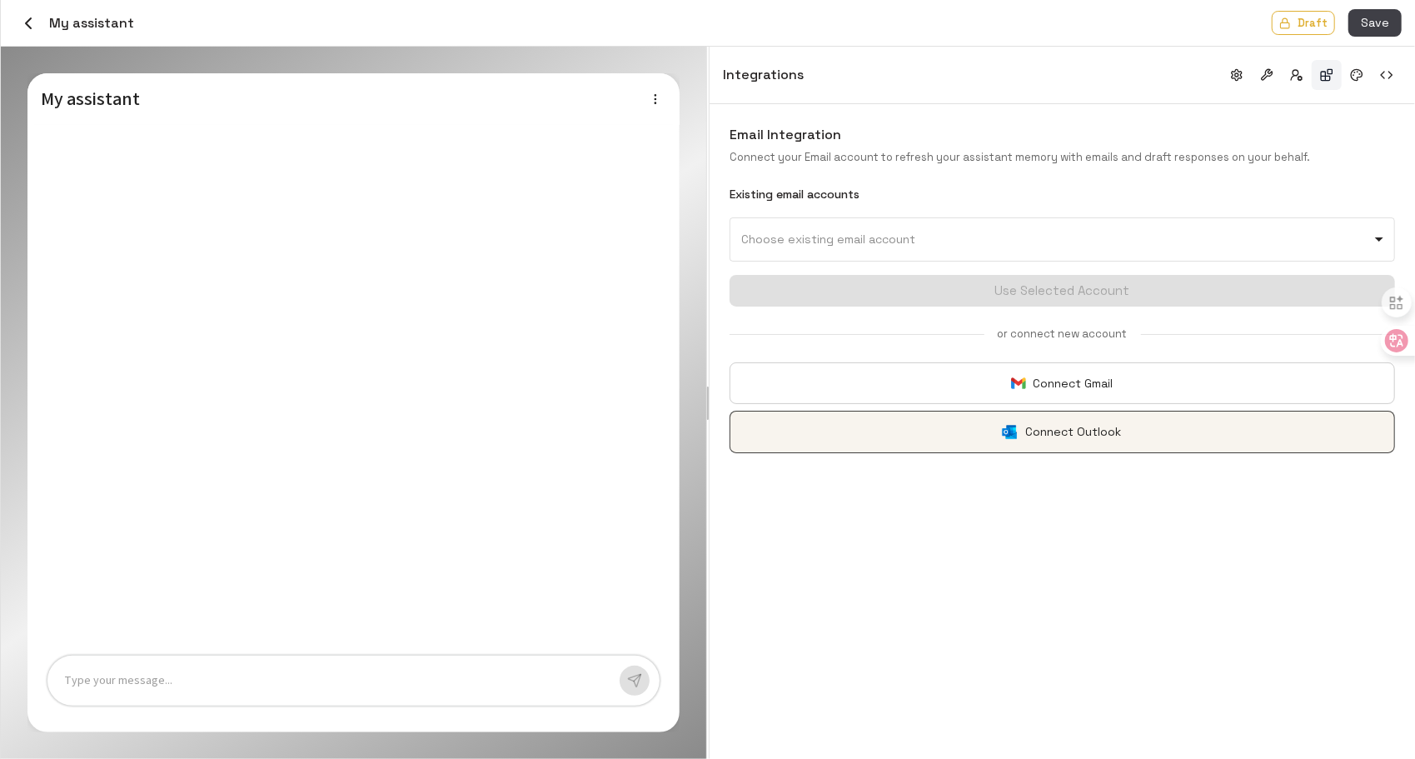
click at [924, 420] on button "Connect Outlook" at bounding box center [1062, 432] width 665 height 42
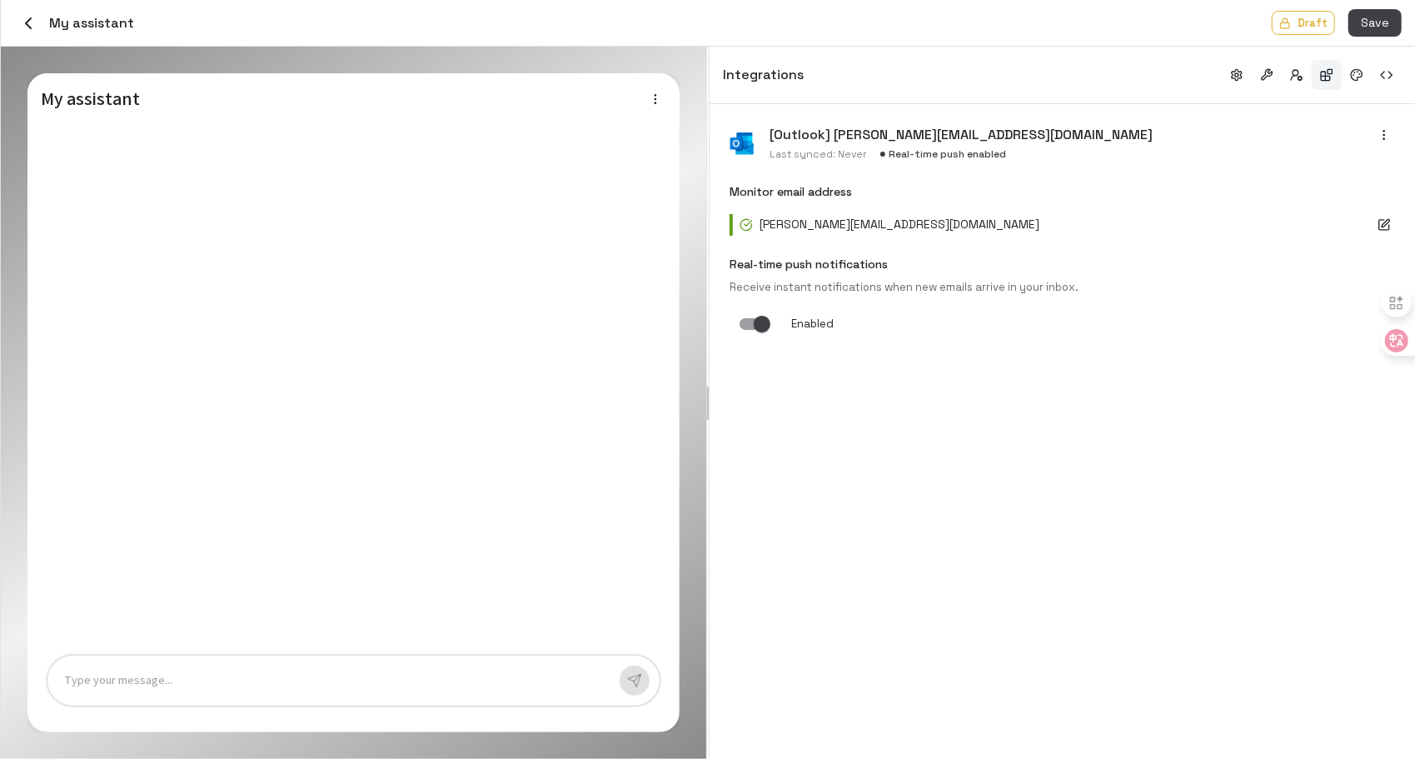
click at [813, 409] on div "[Outlook] zhang.jingyuan@hotmail.com Last synced: Never Real-time push enabled …" at bounding box center [1062, 431] width 705 height 655
drag, startPoint x: 788, startPoint y: 402, endPoint x: 1382, endPoint y: 13, distance: 710.5
click at [1382, 13] on button "Save" at bounding box center [1374, 22] width 53 height 27
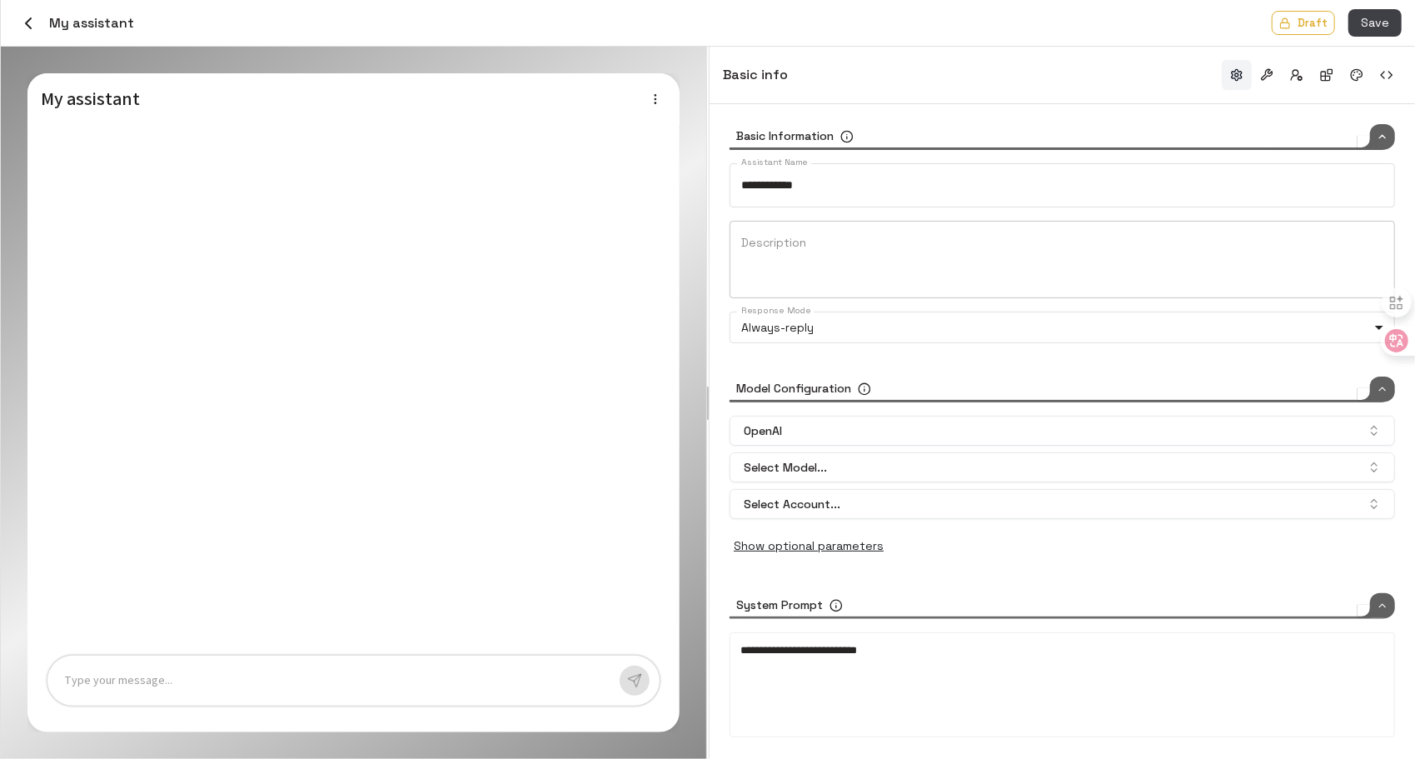
type input "*****"
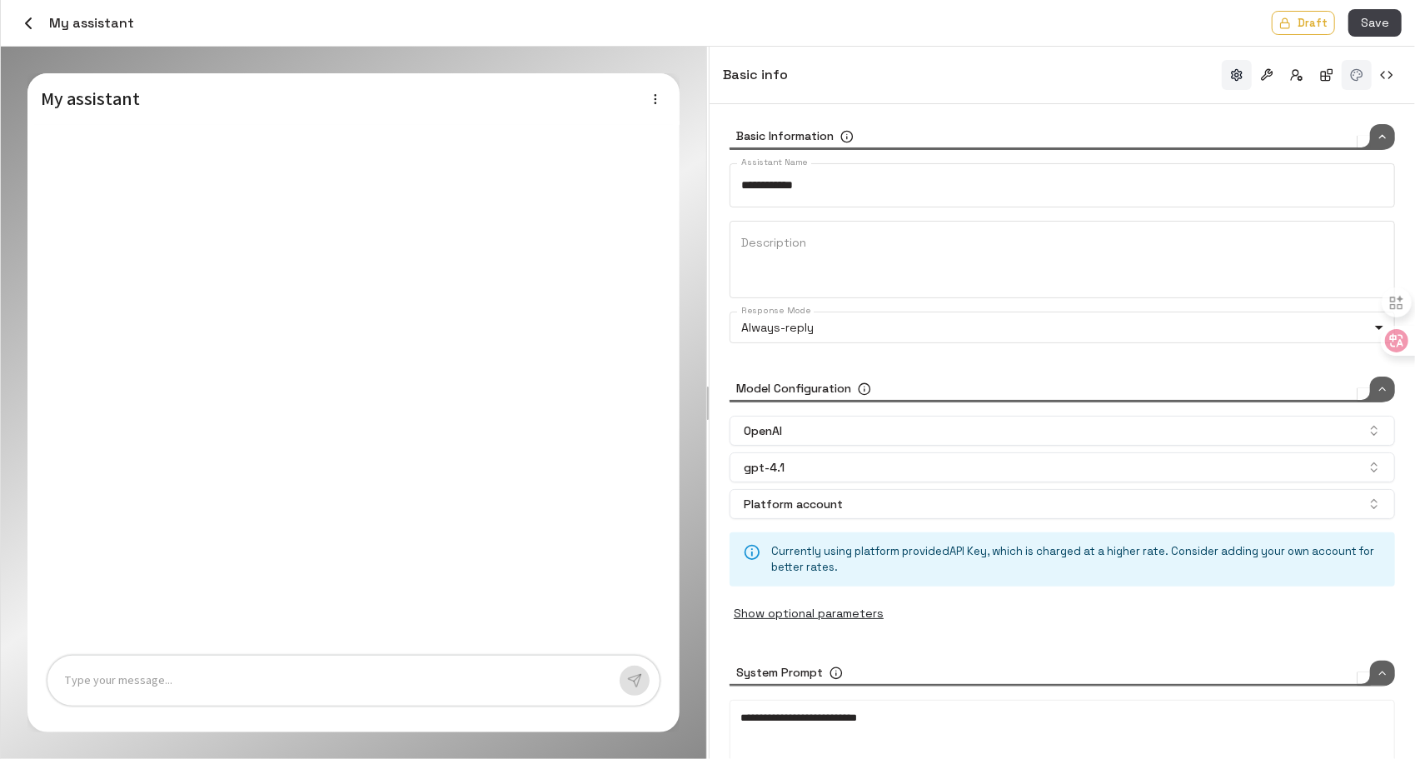
click at [1352, 73] on button "button" at bounding box center [1357, 75] width 30 height 30
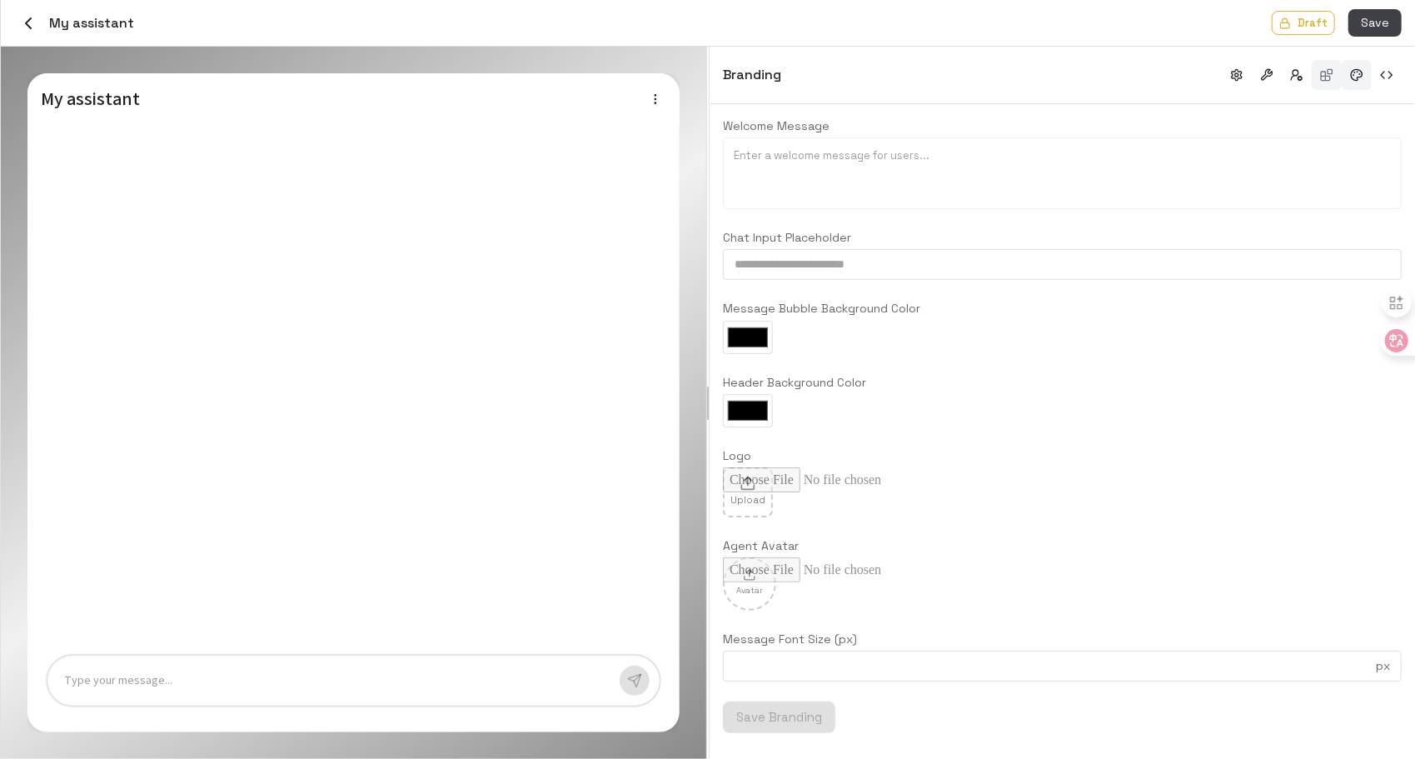
click at [1334, 74] on button "button" at bounding box center [1327, 75] width 30 height 30
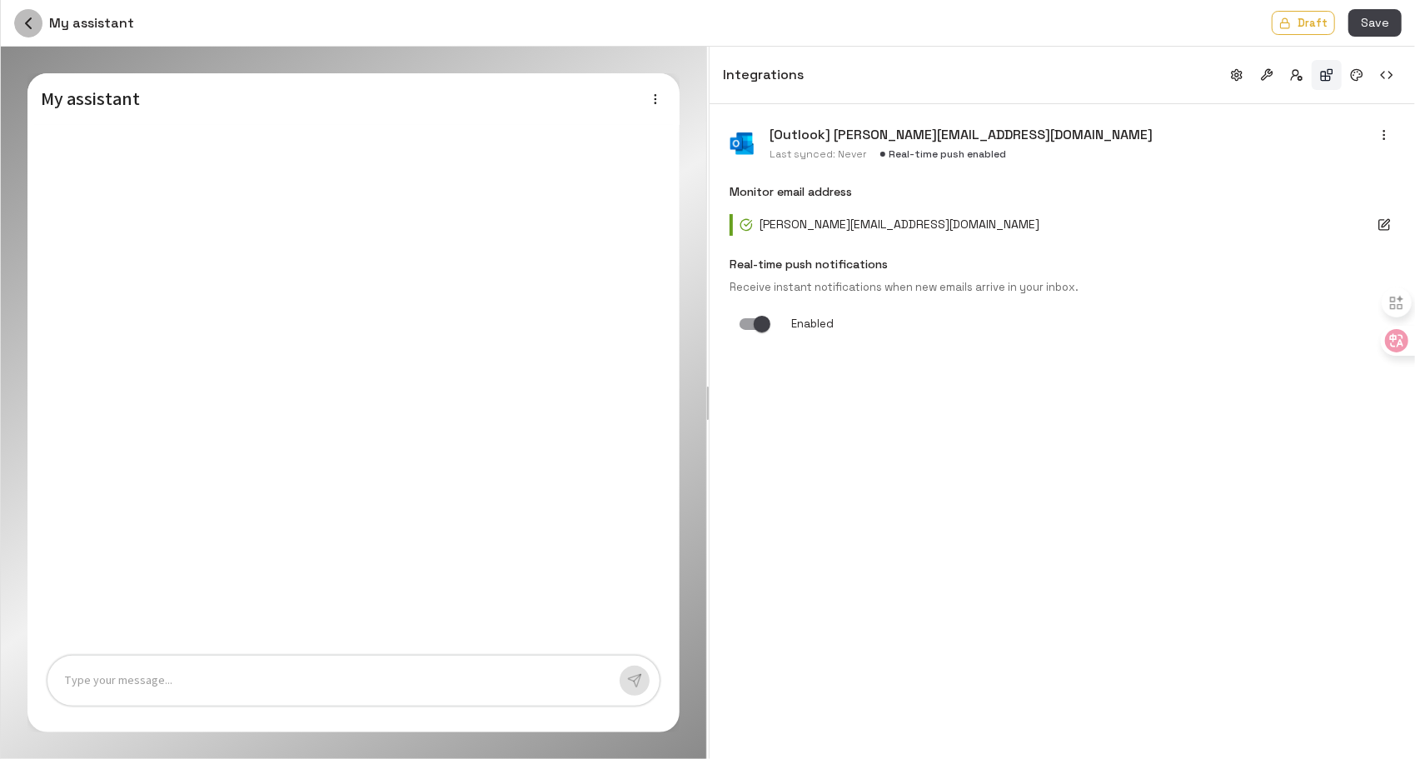
click at [35, 18] on icon "button" at bounding box center [28, 23] width 20 height 20
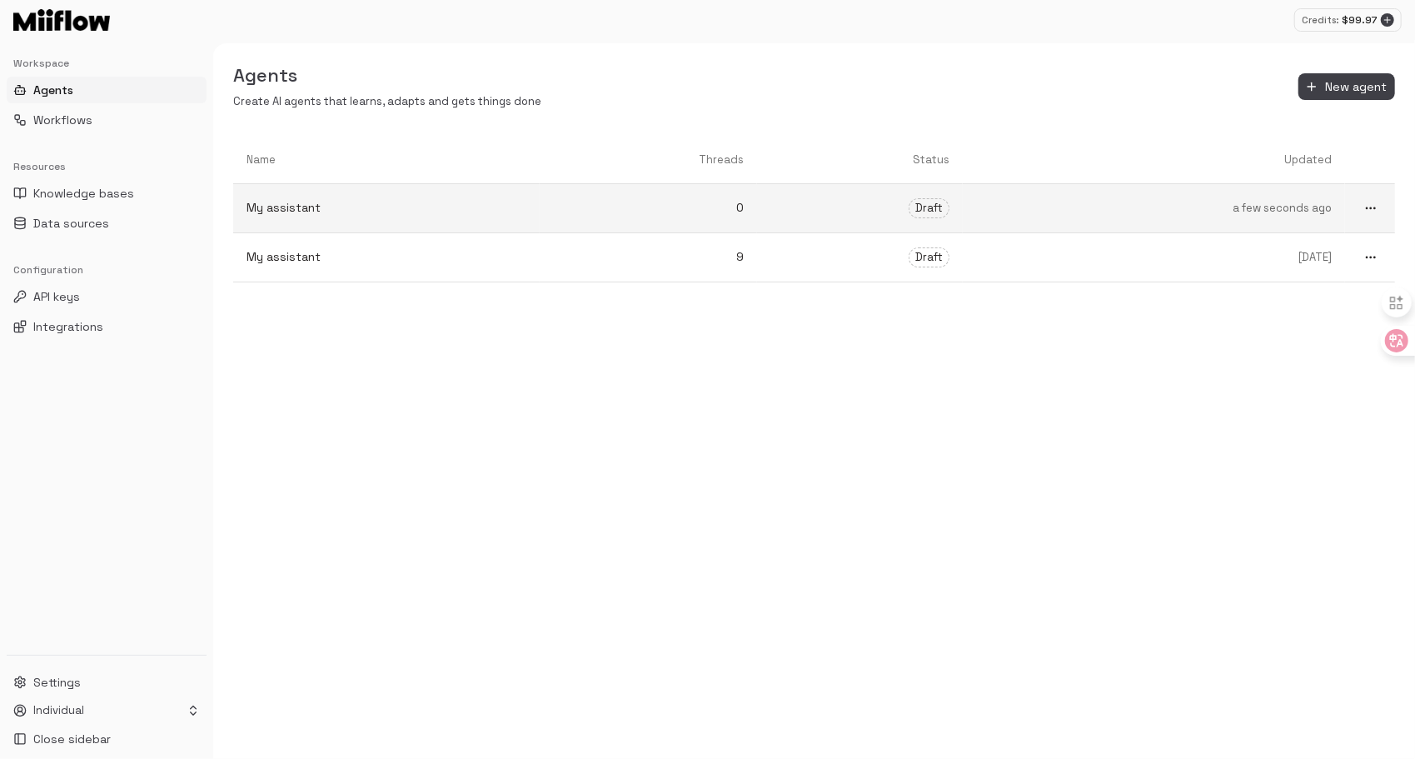
click at [428, 203] on p "My assistant" at bounding box center [387, 207] width 280 height 17
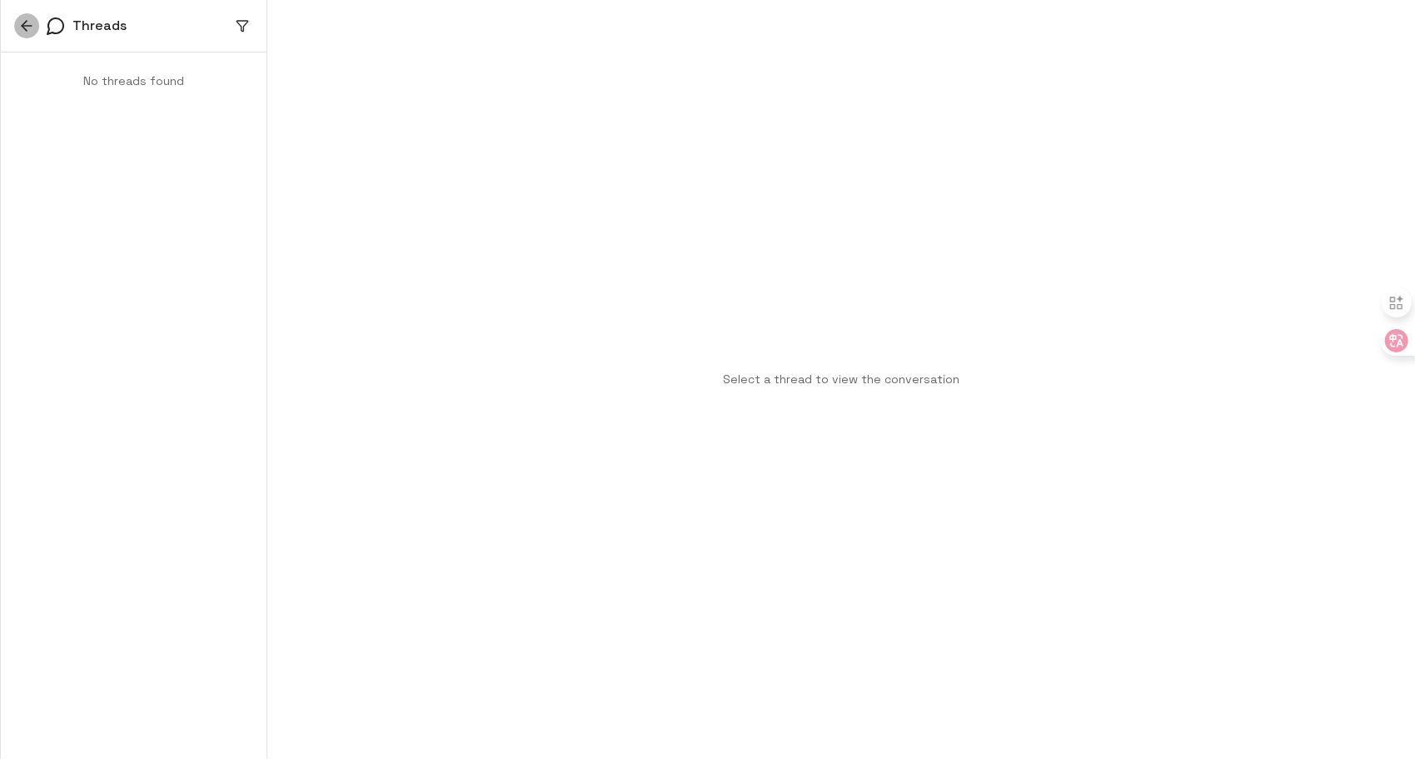
click at [32, 35] on button "button" at bounding box center [26, 25] width 25 height 25
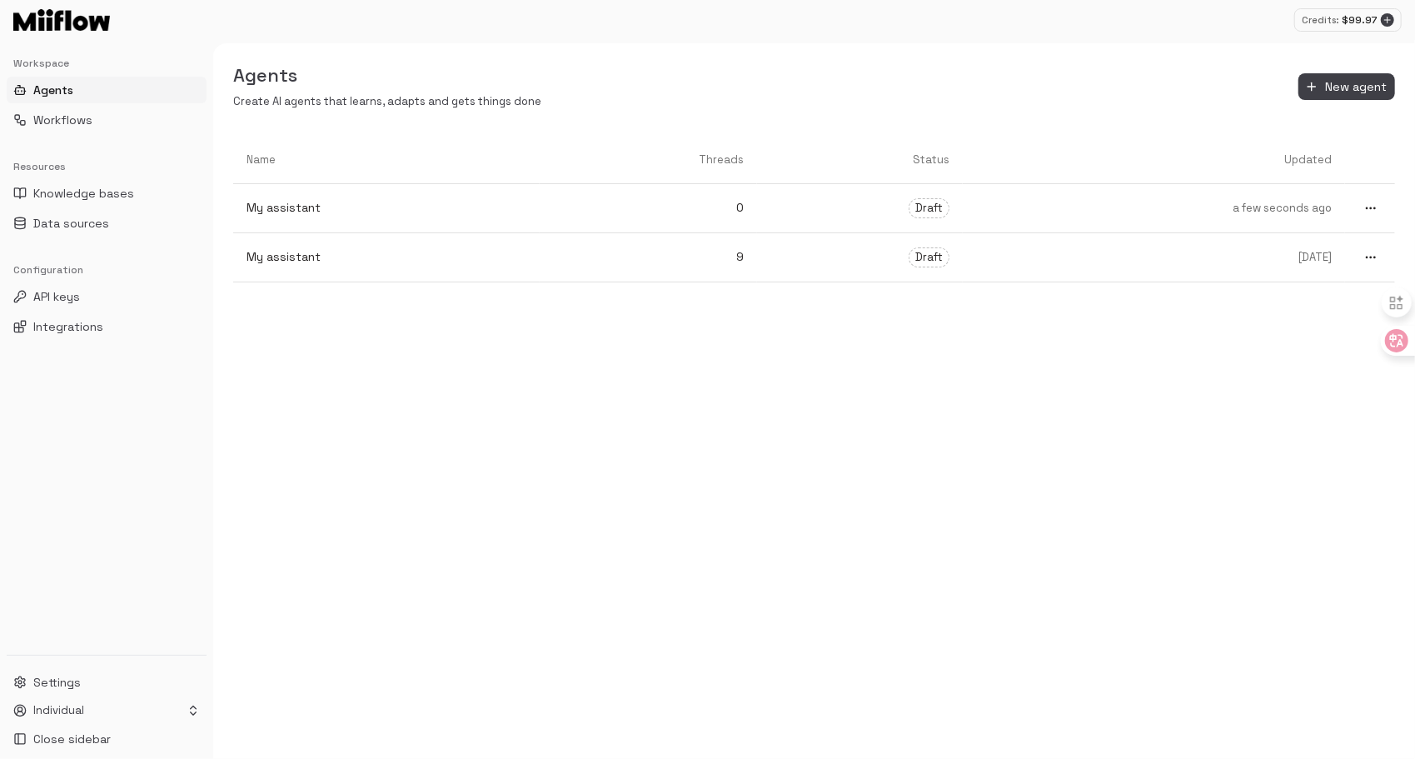
drag, startPoint x: 899, startPoint y: 286, endPoint x: 693, endPoint y: 369, distance: 222.4
click at [693, 369] on div "Name Threads Status Updated My assistant 0 Draft a few seconds ago My assistant…" at bounding box center [814, 448] width 1202 height 622
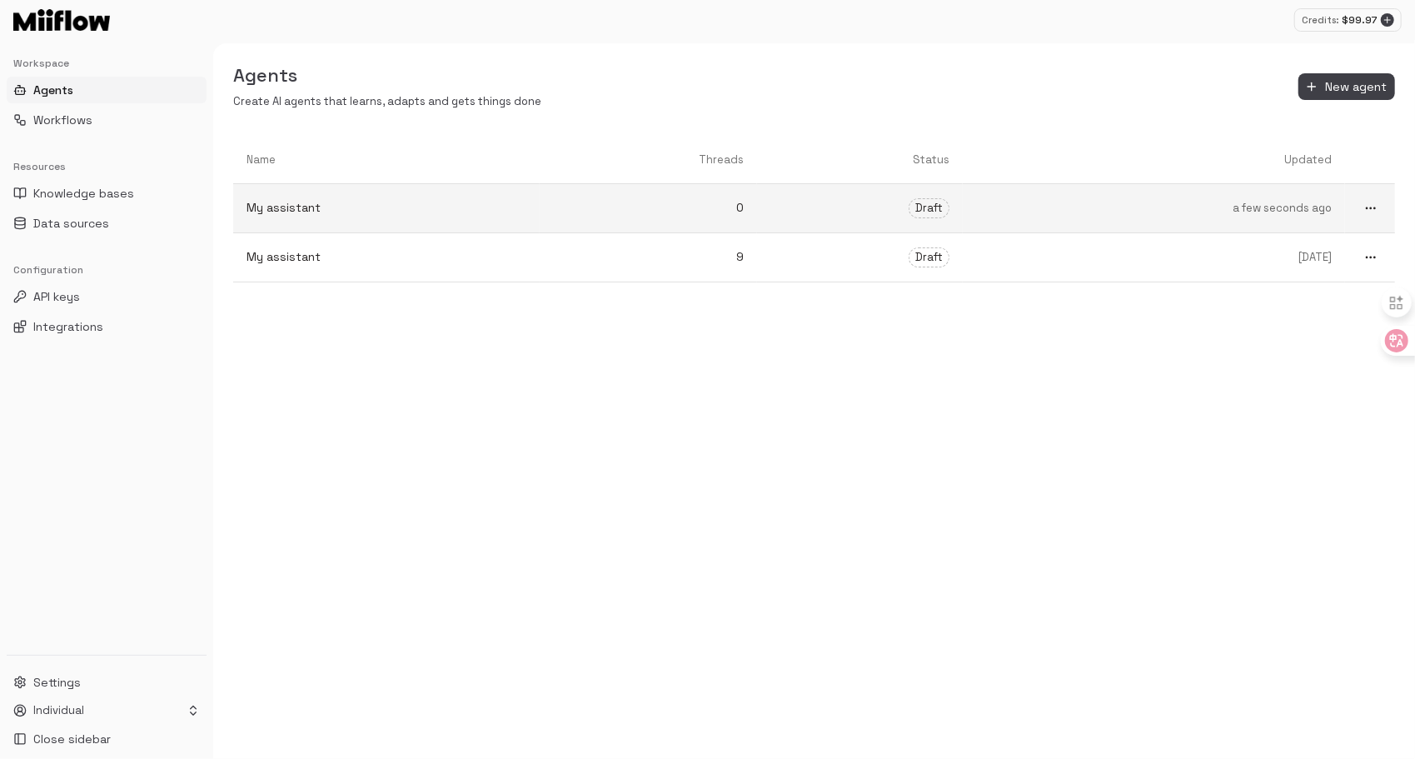
click at [648, 207] on p "0" at bounding box center [649, 207] width 192 height 17
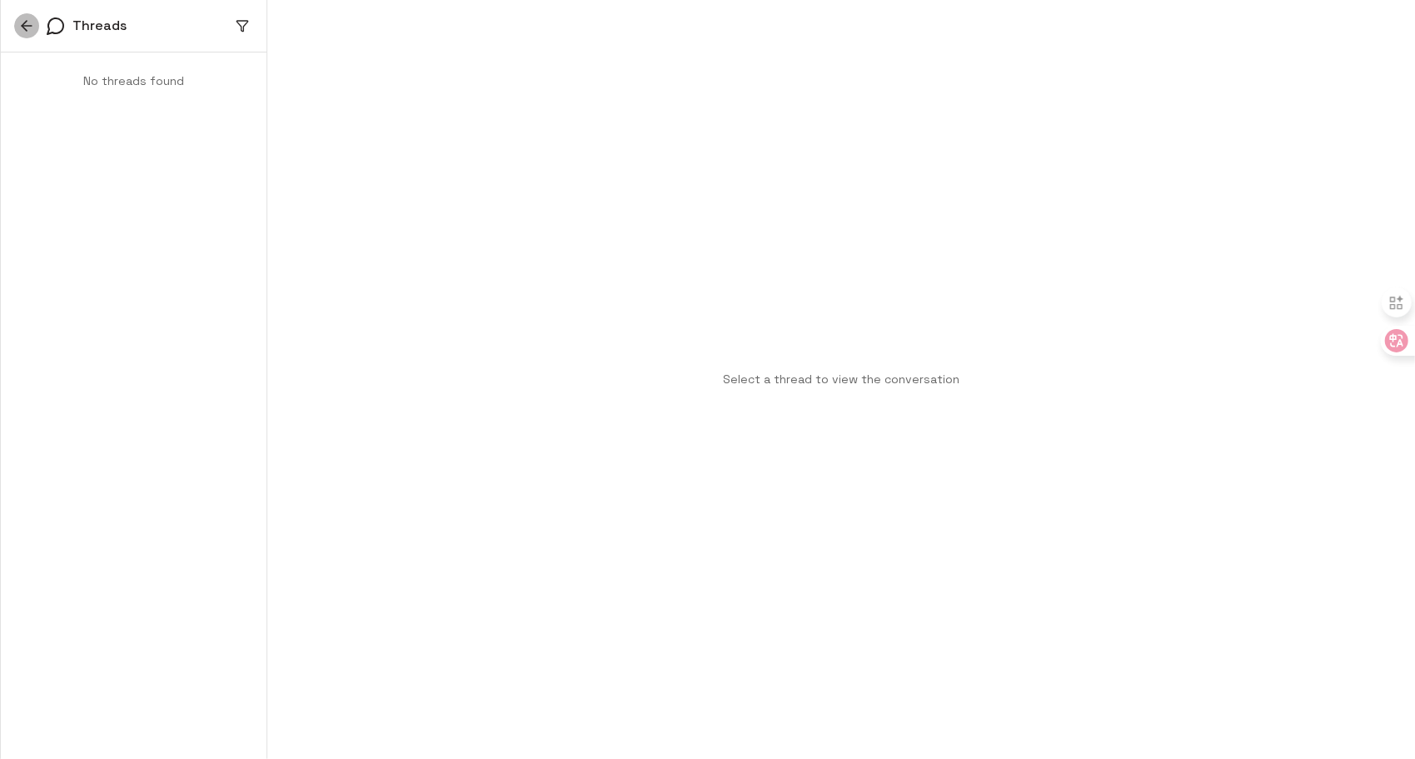
click at [18, 15] on button "button" at bounding box center [26, 25] width 25 height 25
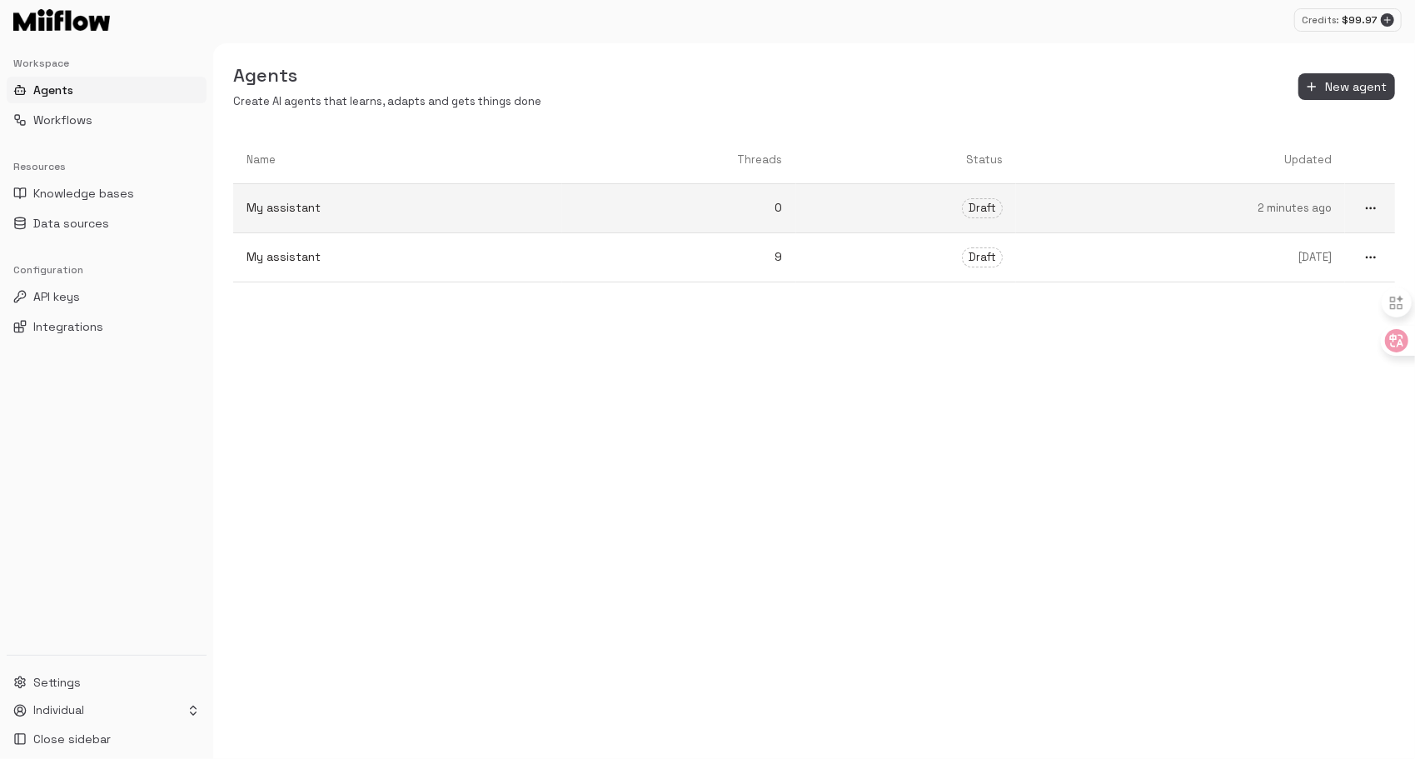
click at [1182, 214] on p "2 minutes ago" at bounding box center [1180, 209] width 302 height 16
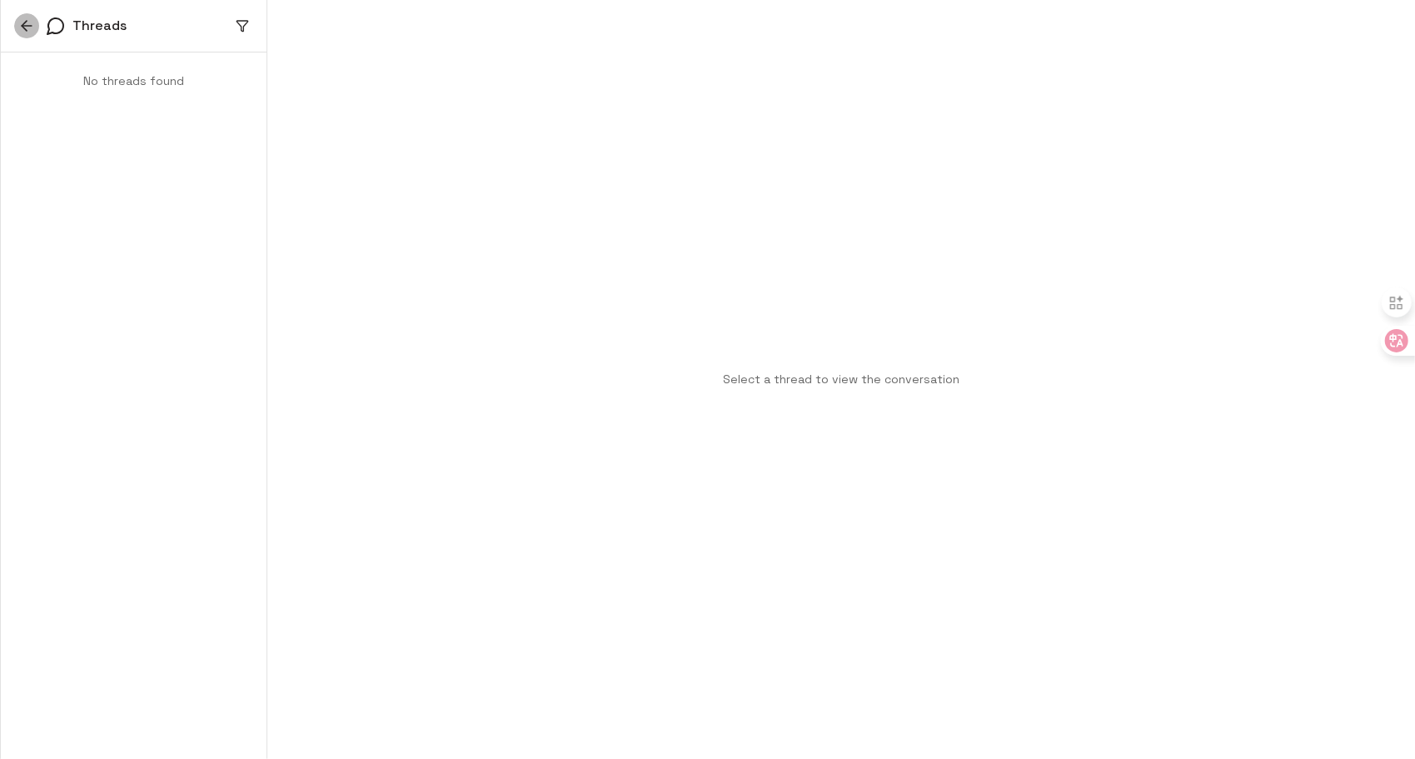
click at [24, 23] on icon "button" at bounding box center [24, 26] width 5 height 10
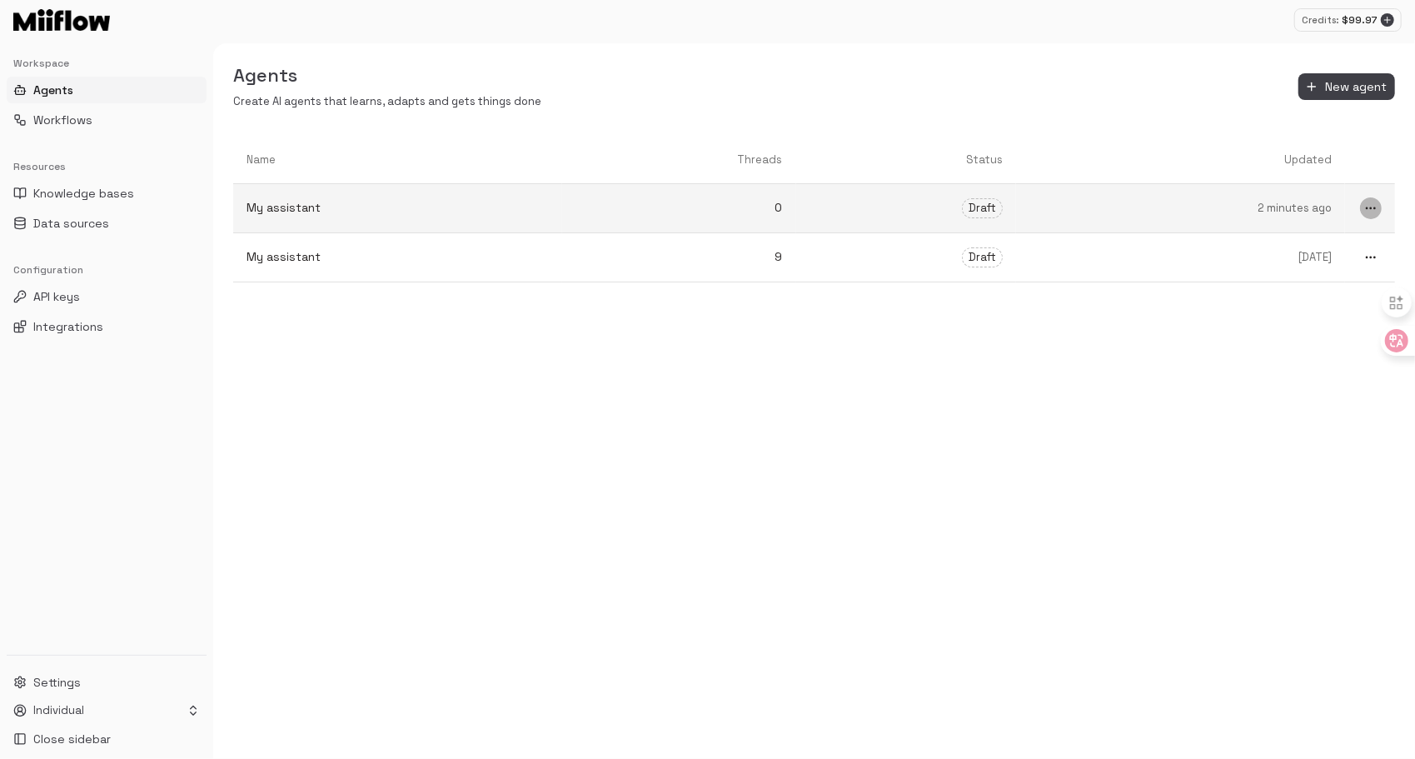
click at [1377, 210] on icon "more" at bounding box center [1370, 208] width 13 height 13
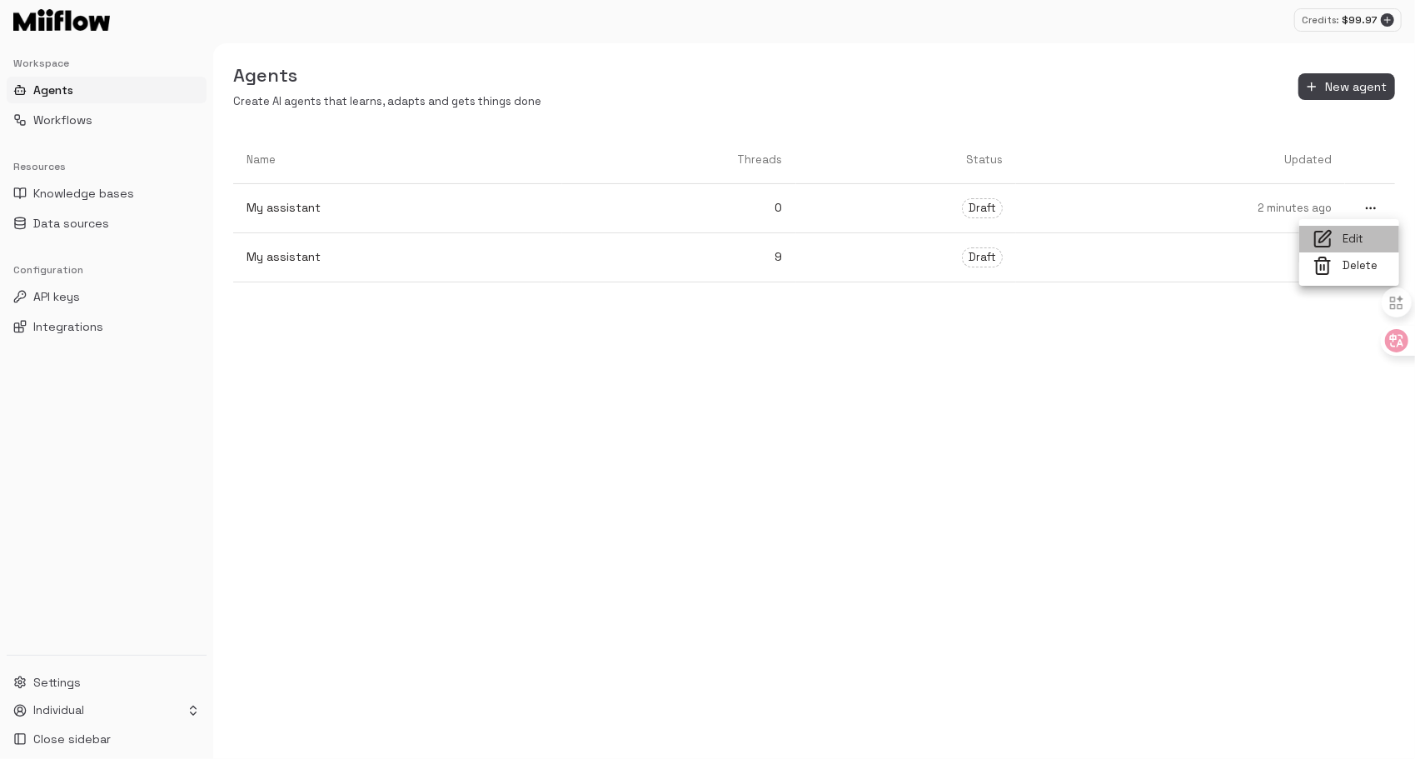
click at [1348, 235] on span "Edit" at bounding box center [1363, 240] width 43 height 16
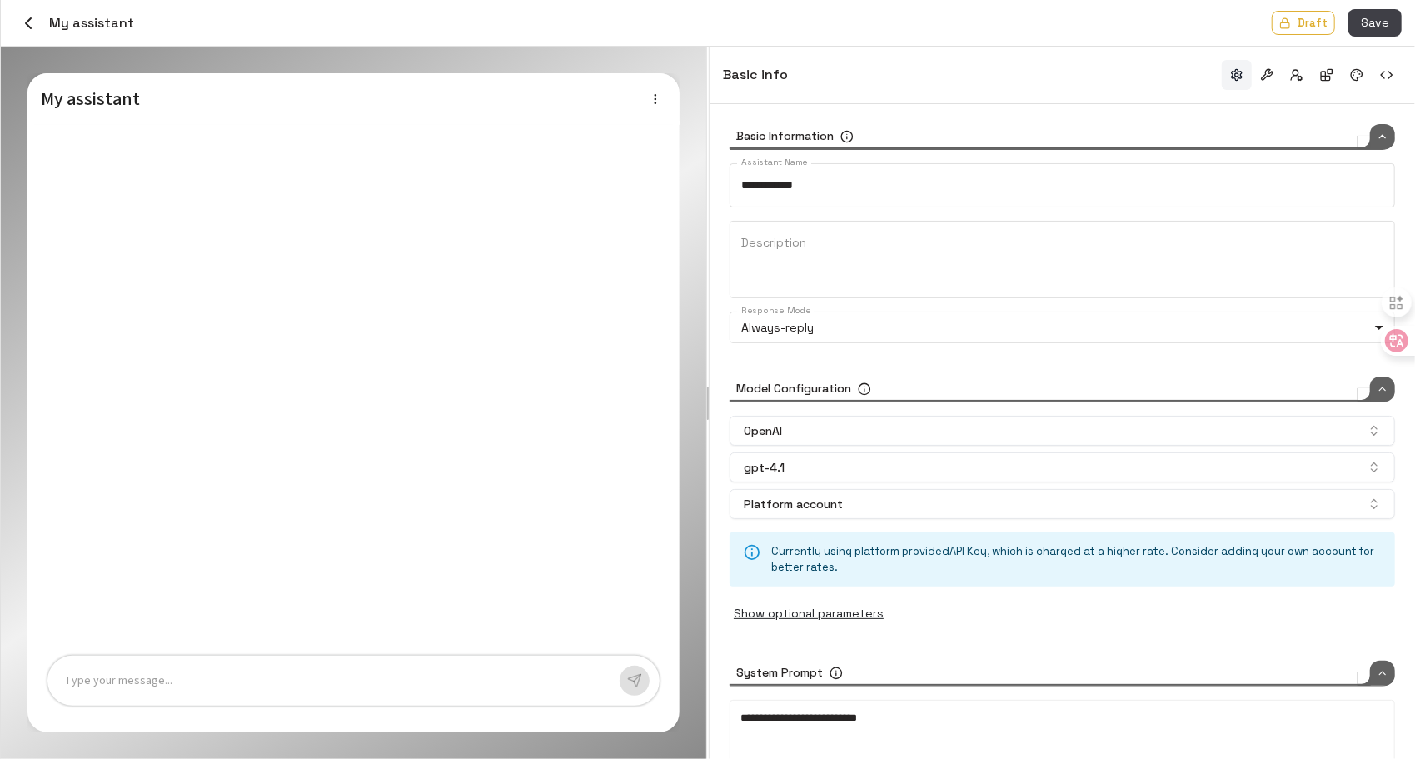
type input "*****"
click at [22, 18] on icon "button" at bounding box center [28, 23] width 20 height 20
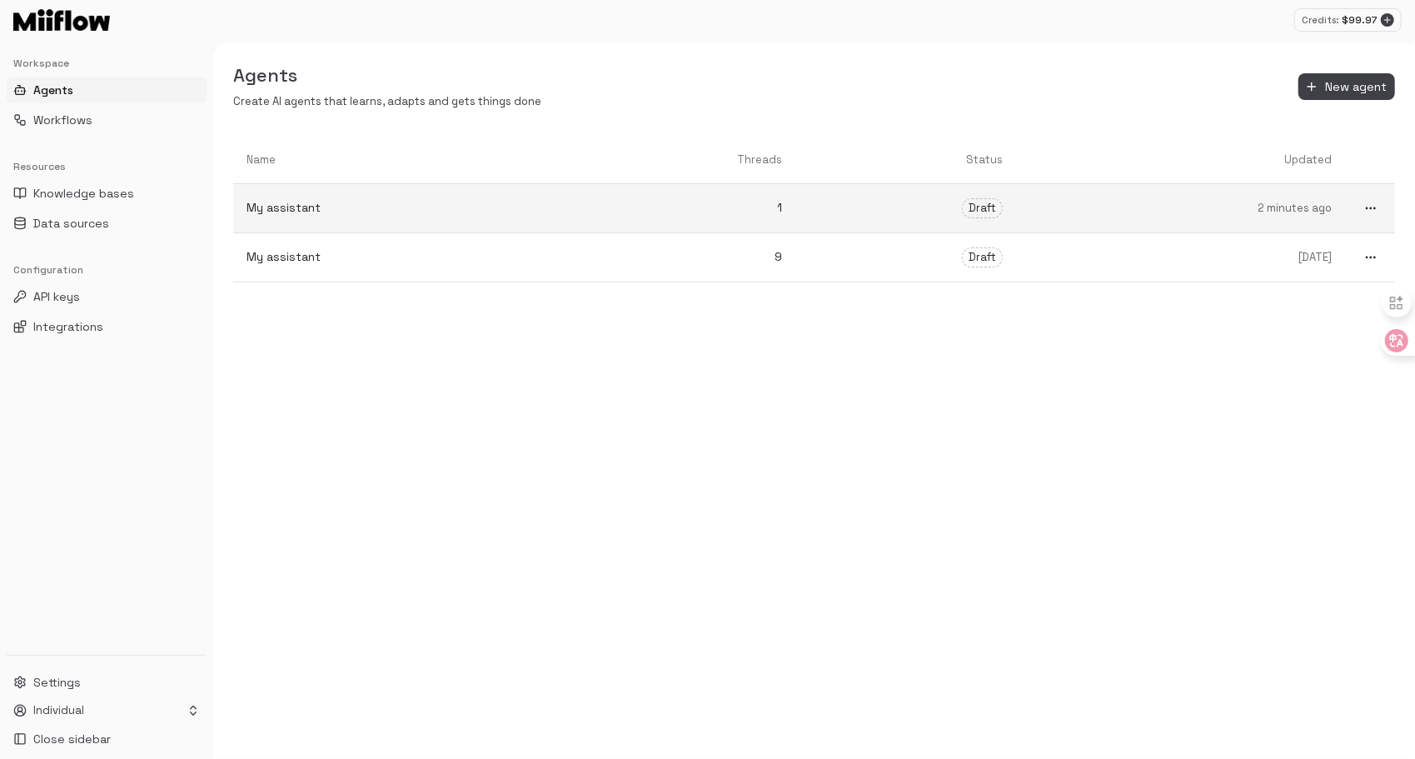
click at [660, 222] on link "1" at bounding box center [679, 208] width 234 height 44
